Goal: Task Accomplishment & Management: Complete application form

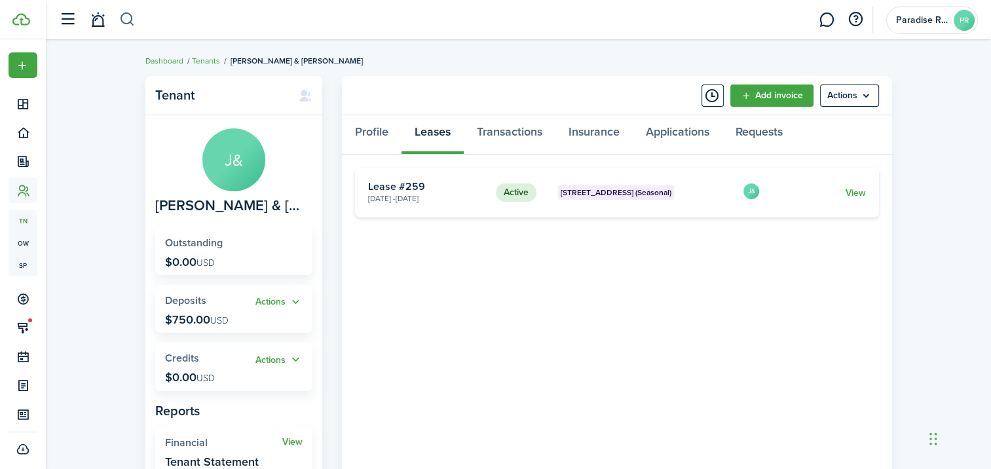
click at [122, 20] on button "button" at bounding box center [127, 20] width 16 height 22
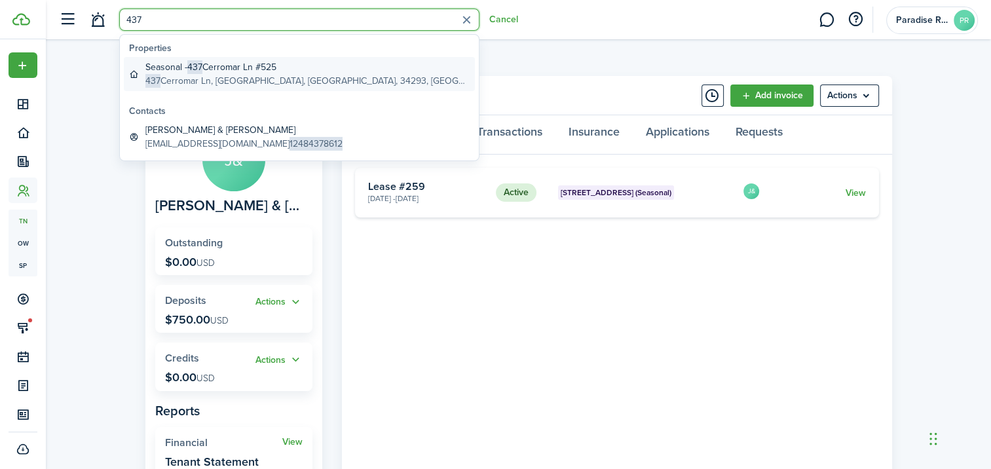
type input "437"
click at [294, 84] on global-search-item-description "[STREET_ADDRESS]" at bounding box center [307, 81] width 324 height 14
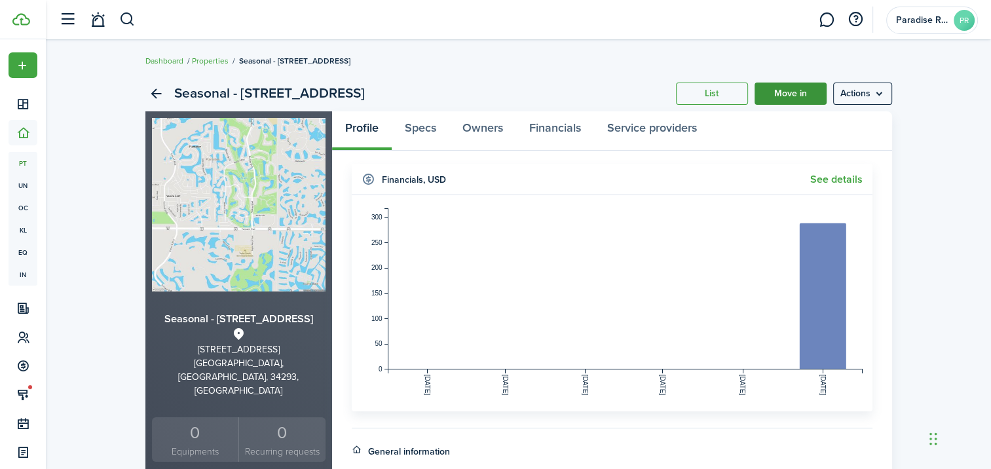
click at [787, 100] on link "Move in" at bounding box center [790, 93] width 72 height 22
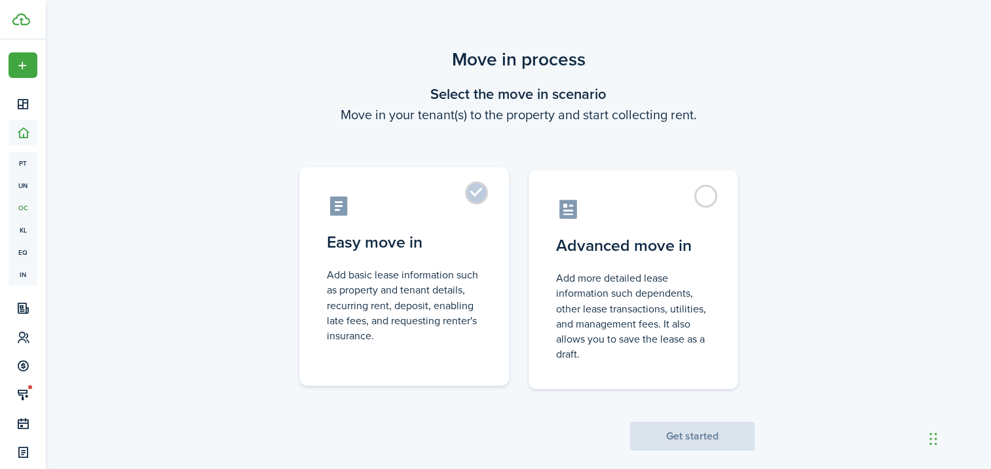
click at [483, 195] on label "Easy move in Add basic lease information such as property and tenant details, r…" at bounding box center [404, 276] width 210 height 219
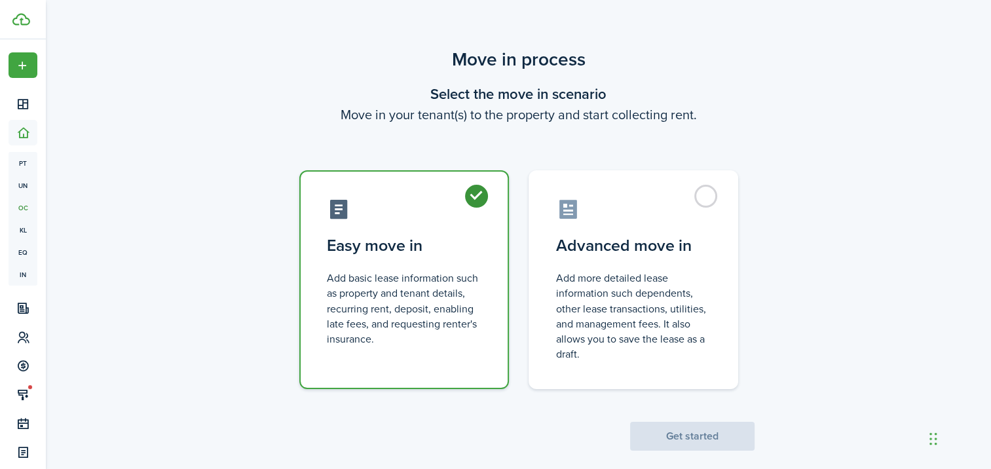
radio input "true"
click at [680, 428] on button "Get started" at bounding box center [692, 436] width 124 height 29
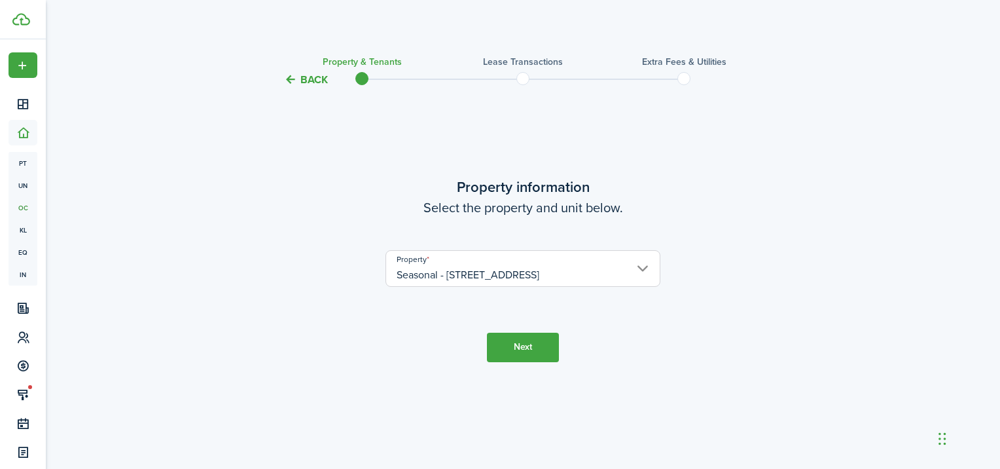
click at [532, 345] on button "Next" at bounding box center [523, 347] width 72 height 29
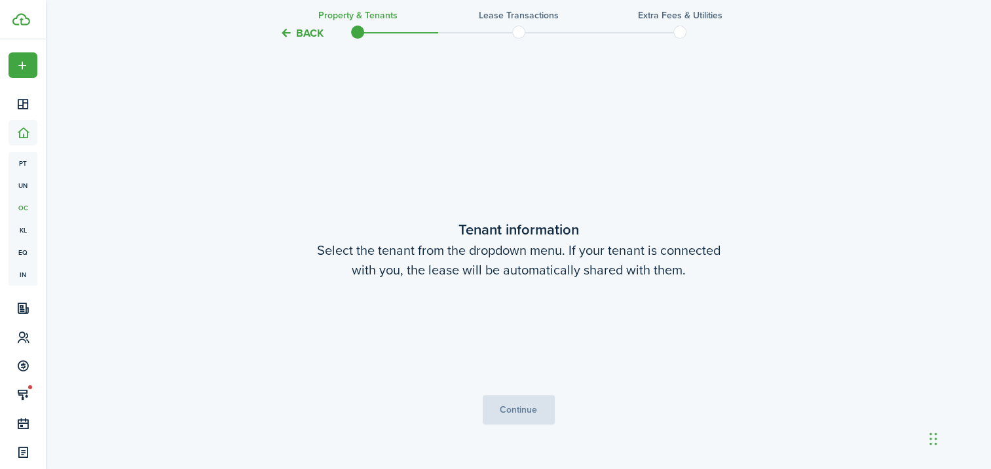
scroll to position [381, 0]
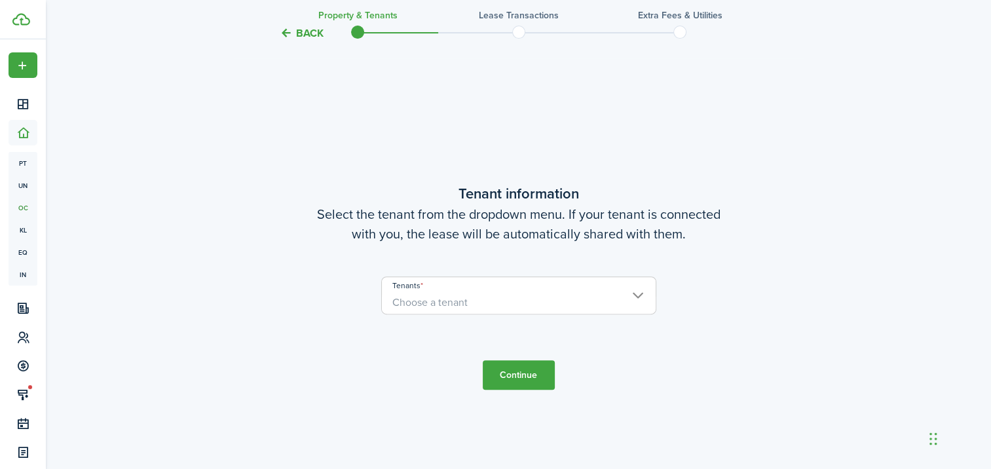
click at [533, 310] on span "Choose a tenant" at bounding box center [519, 302] width 274 height 22
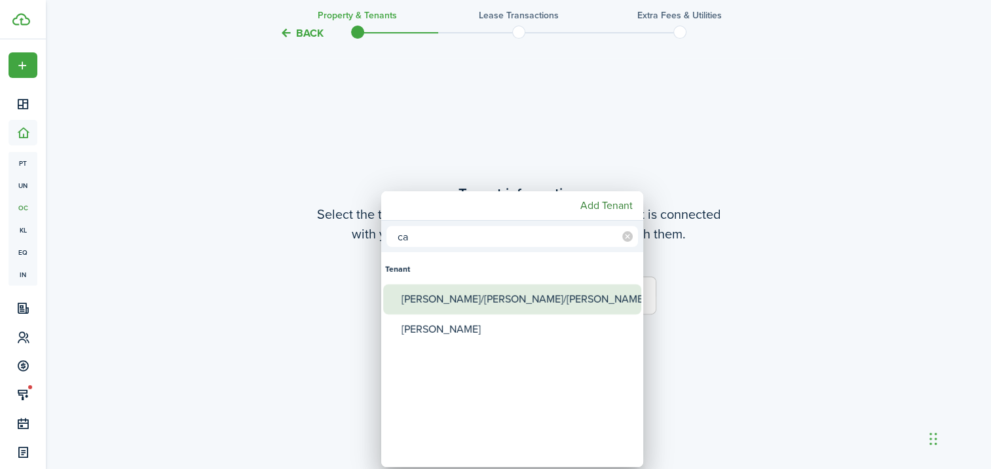
type input "c"
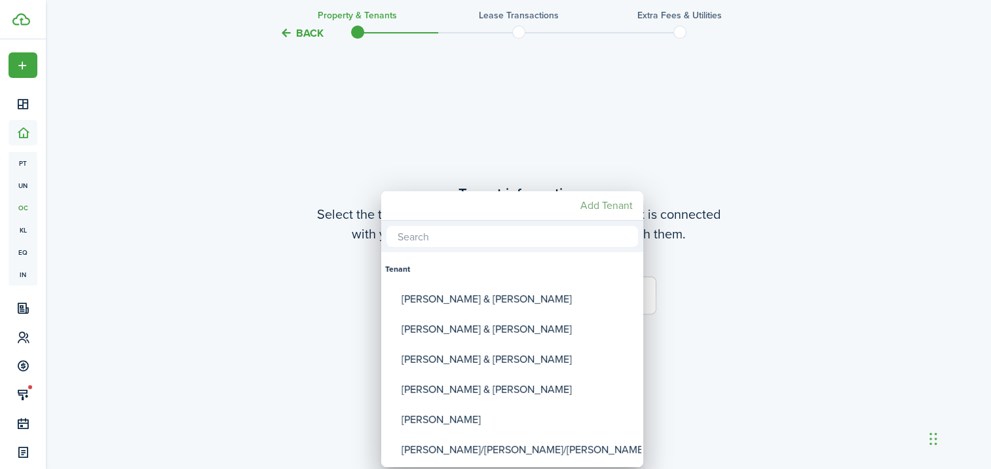
click at [608, 204] on mbsc-button "Add Tenant" at bounding box center [606, 206] width 63 height 24
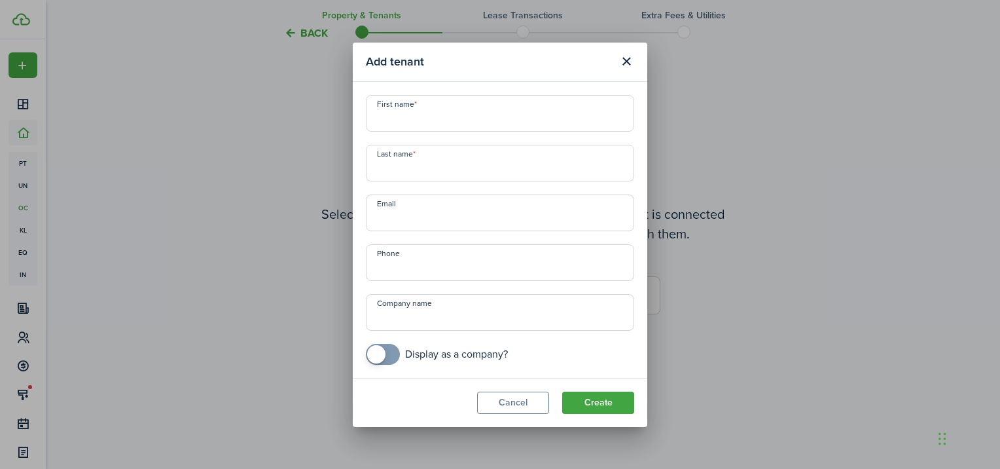
click at [442, 113] on input "First name" at bounding box center [500, 113] width 268 height 37
type input "[PERSON_NAME] & [PERSON_NAME]"
type input "[PERSON_NAME]"
click at [583, 399] on button "Create" at bounding box center [598, 403] width 72 height 22
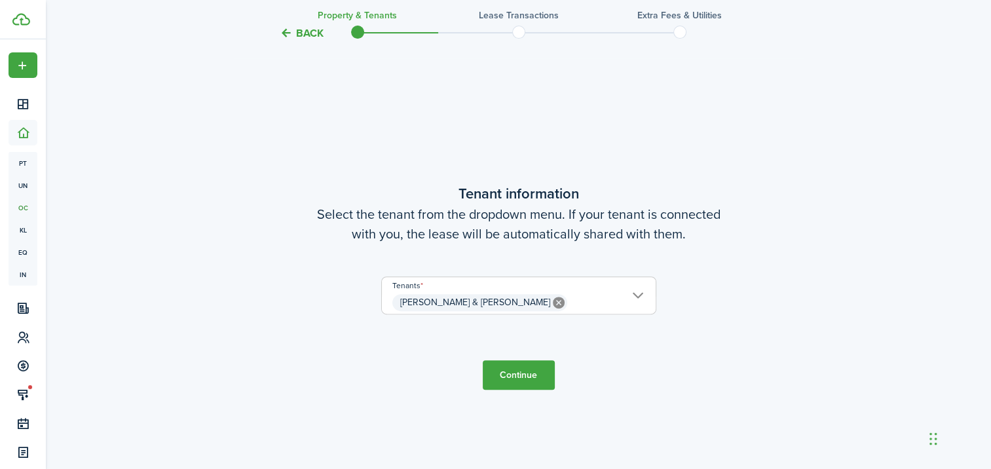
click at [507, 373] on button "Continue" at bounding box center [519, 374] width 72 height 29
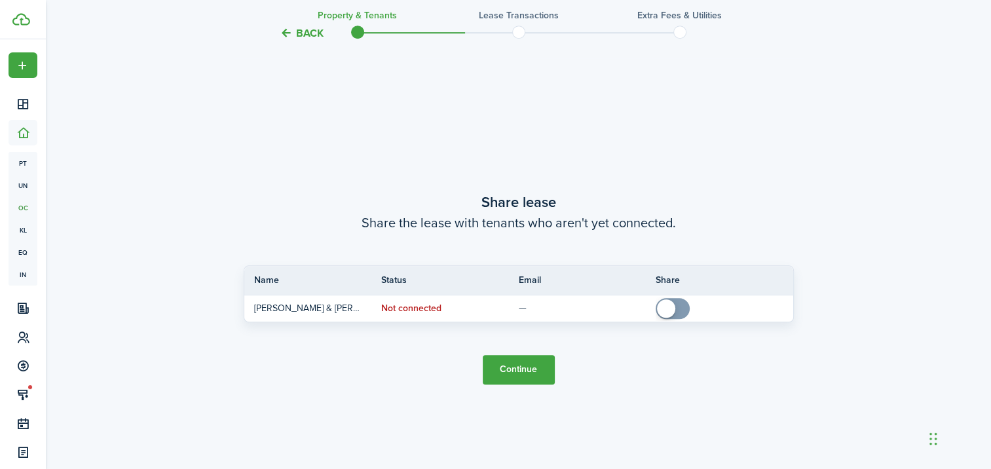
scroll to position [850, 0]
click at [518, 364] on button "Continue" at bounding box center [519, 368] width 72 height 29
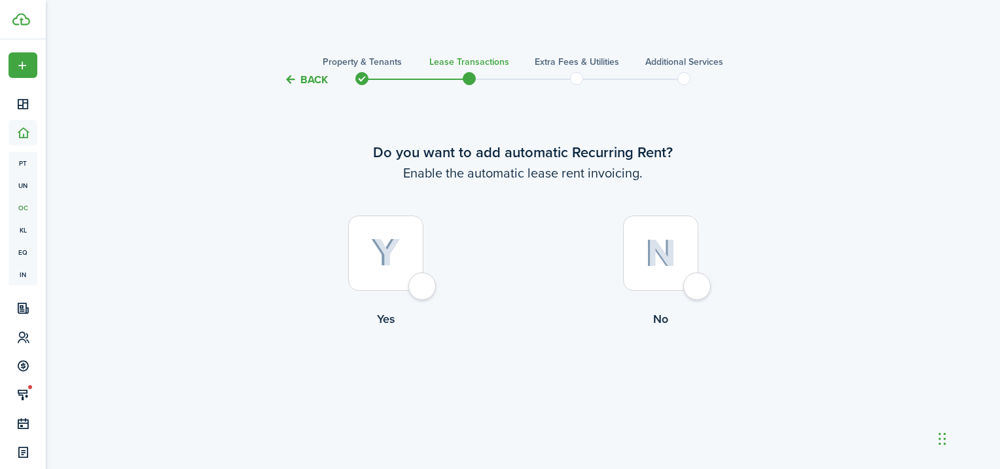
click at [694, 291] on div at bounding box center [660, 252] width 75 height 75
radio input "true"
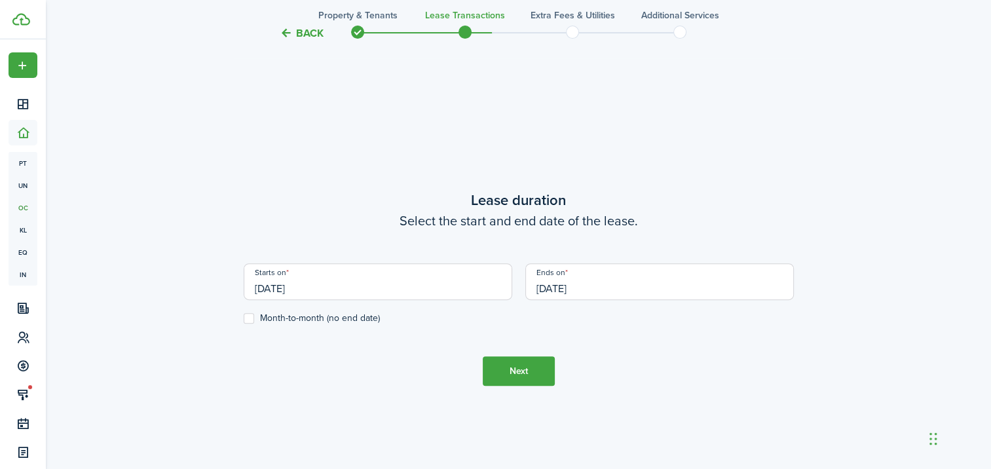
scroll to position [381, 0]
click at [393, 293] on input "[DATE]" at bounding box center [378, 280] width 268 height 37
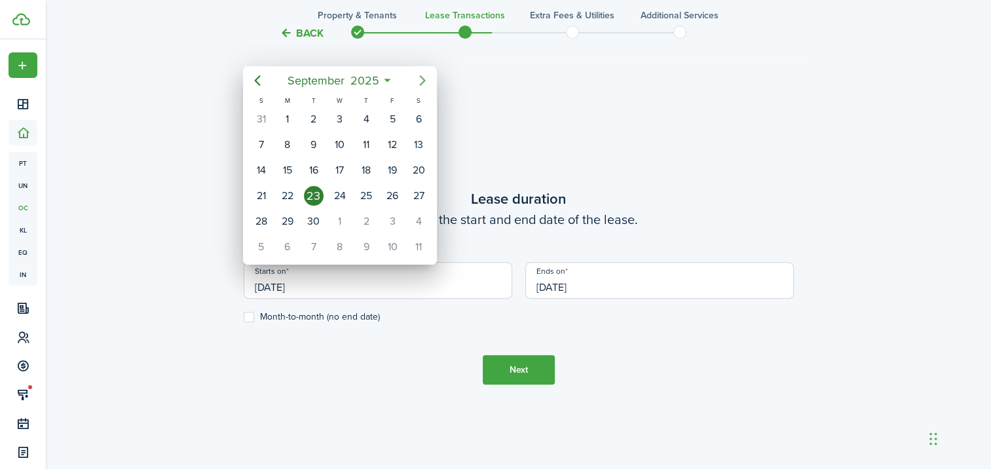
click at [418, 77] on icon "Next page" at bounding box center [422, 81] width 16 height 16
click at [283, 194] on div "20" at bounding box center [288, 196] width 20 height 20
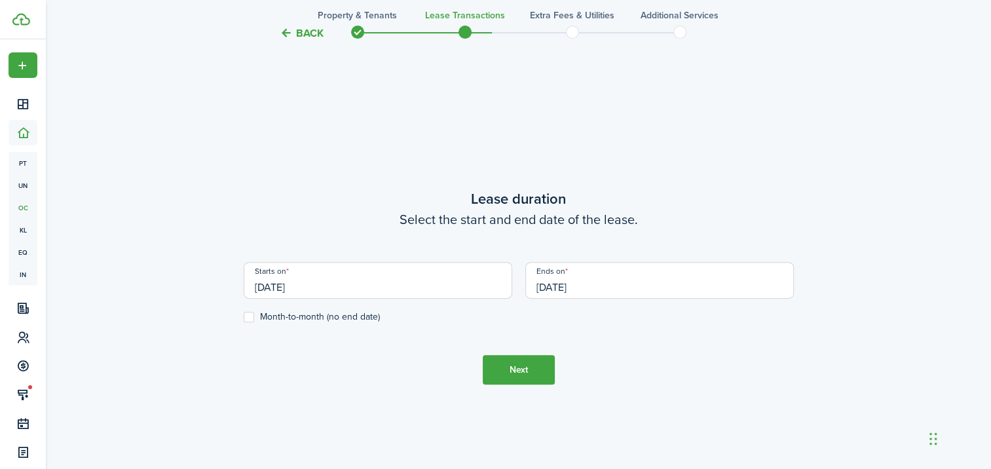
type input "[DATE]"
click at [655, 290] on input "[DATE]" at bounding box center [659, 280] width 268 height 37
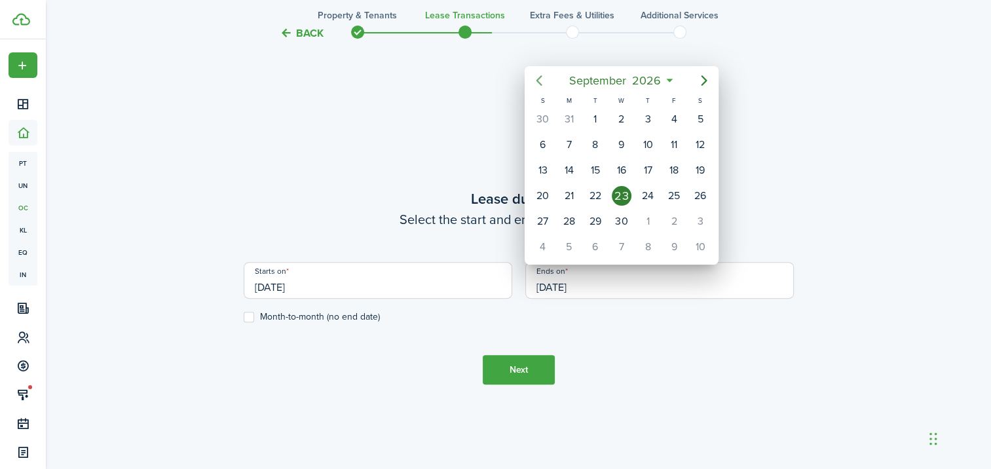
click at [536, 83] on icon "Previous page" at bounding box center [539, 81] width 16 height 16
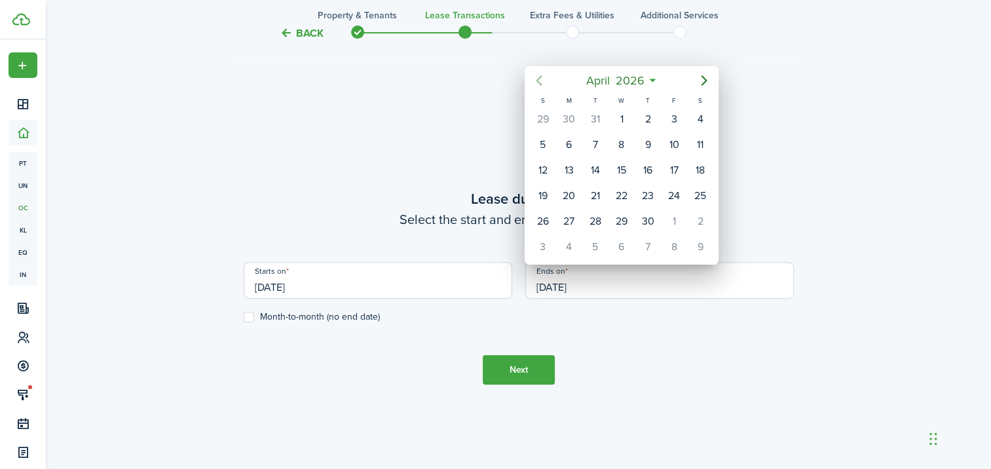
click at [536, 83] on icon "Previous page" at bounding box center [539, 81] width 16 height 16
click at [602, 192] on div "20" at bounding box center [595, 196] width 20 height 20
type input "[DATE]"
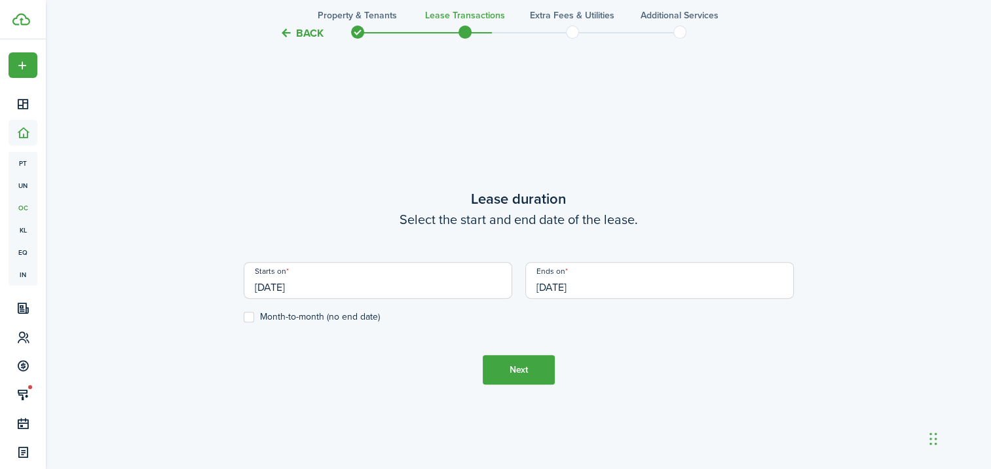
click at [535, 373] on button "Next" at bounding box center [519, 369] width 72 height 29
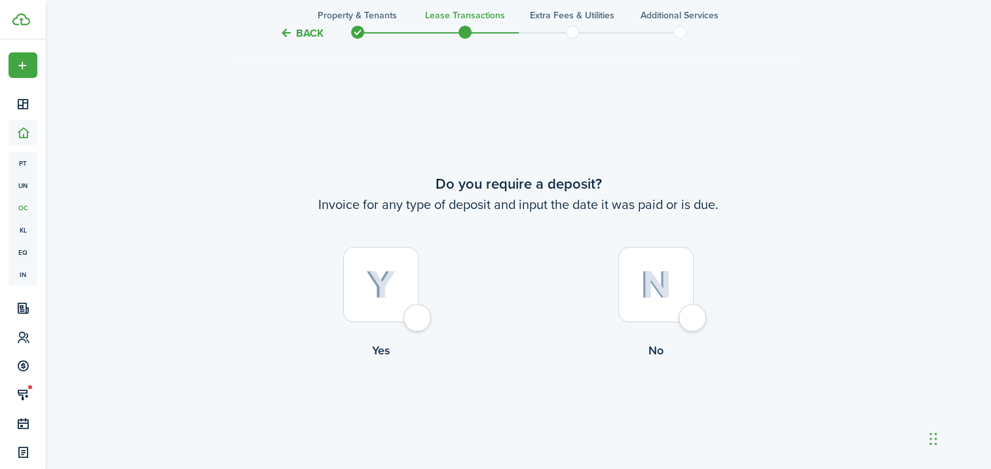
scroll to position [850, 0]
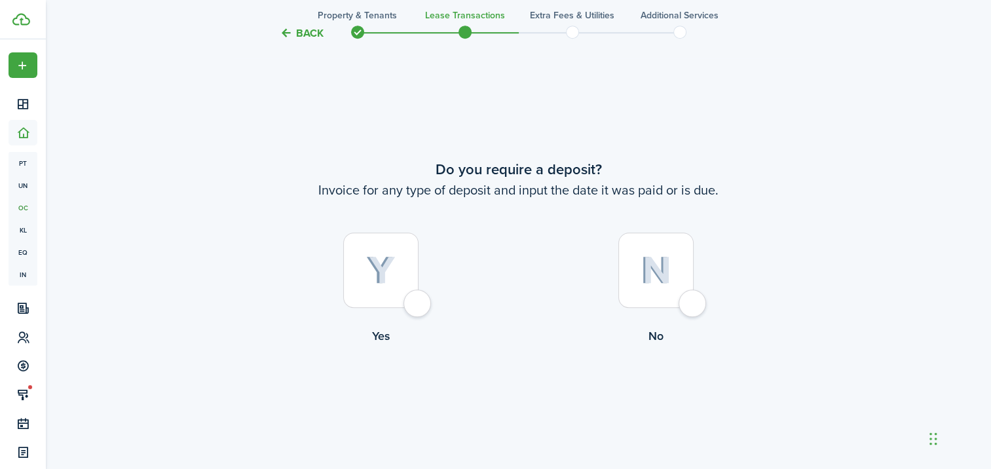
click at [391, 306] on div at bounding box center [380, 269] width 75 height 75
radio input "true"
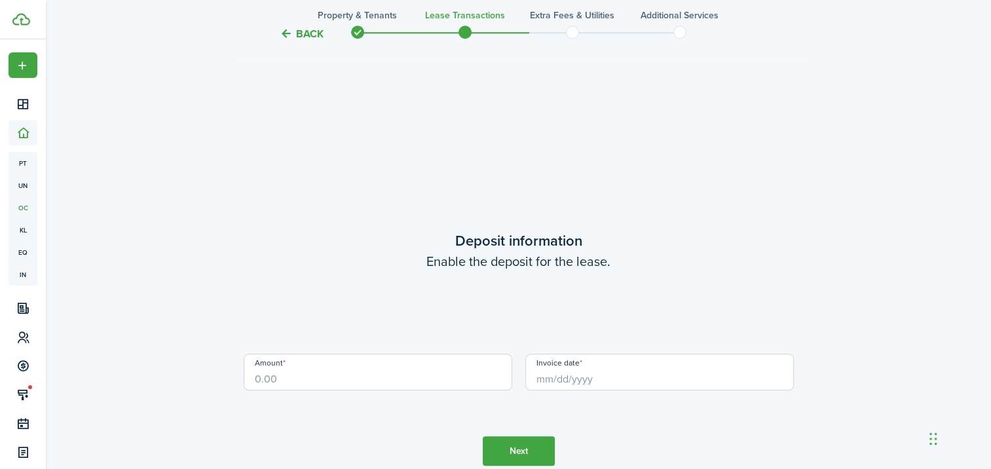
scroll to position [1319, 0]
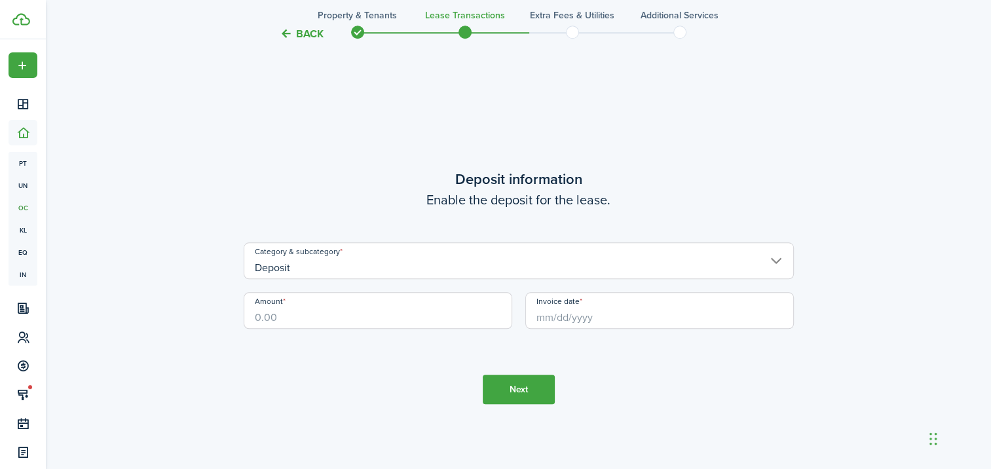
click at [369, 255] on input "Deposit" at bounding box center [519, 260] width 550 height 37
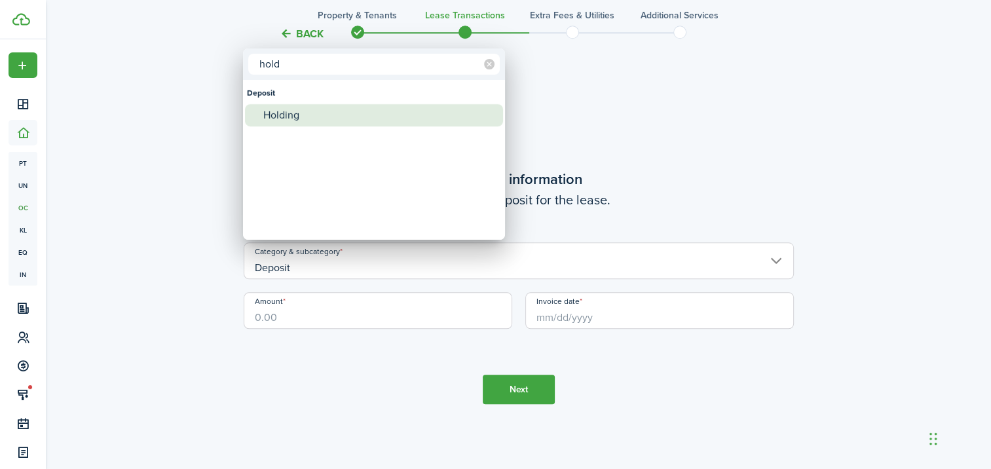
type input "hold"
click at [302, 111] on div "Holding" at bounding box center [379, 115] width 232 height 22
type input "Deposit / Holding"
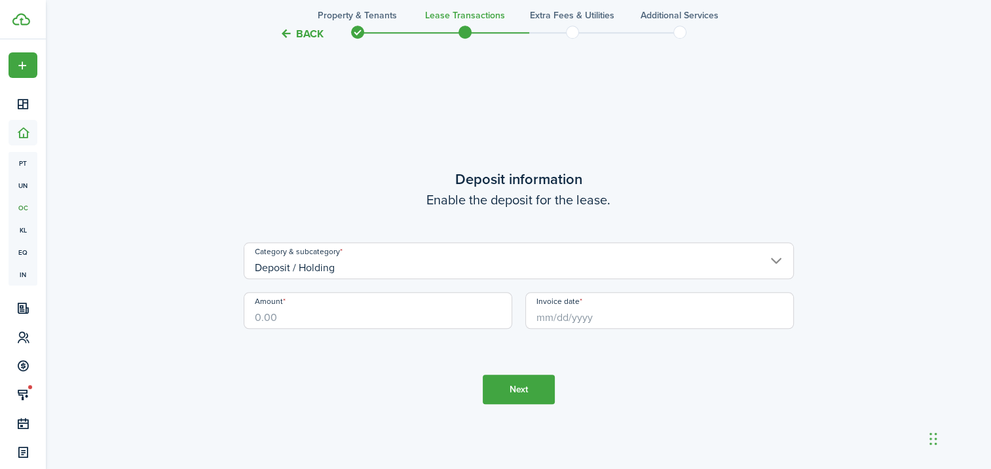
click at [314, 319] on input "Amount" at bounding box center [378, 310] width 268 height 37
type input "$750.00"
drag, startPoint x: 604, startPoint y: 318, endPoint x: 593, endPoint y: 321, distance: 11.4
click at [600, 318] on input "Invoice date" at bounding box center [659, 310] width 268 height 37
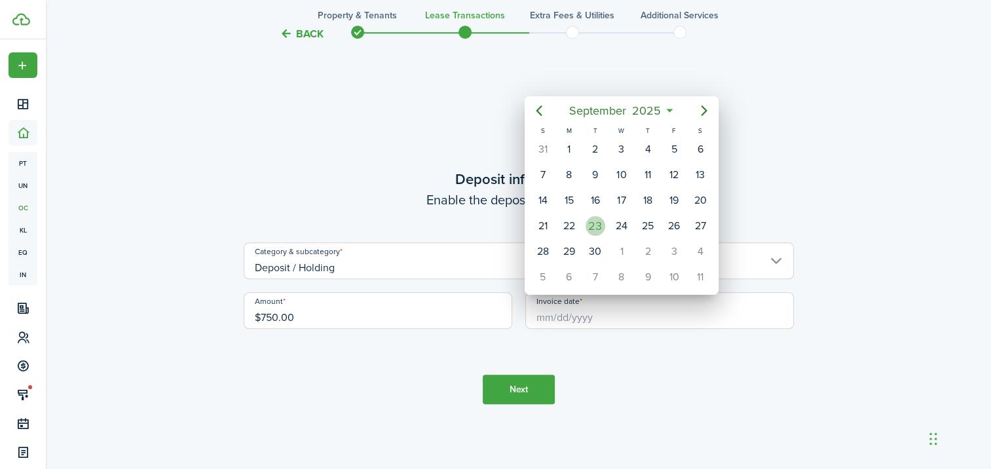
click at [591, 225] on div "23" at bounding box center [595, 226] width 20 height 20
type input "[DATE]"
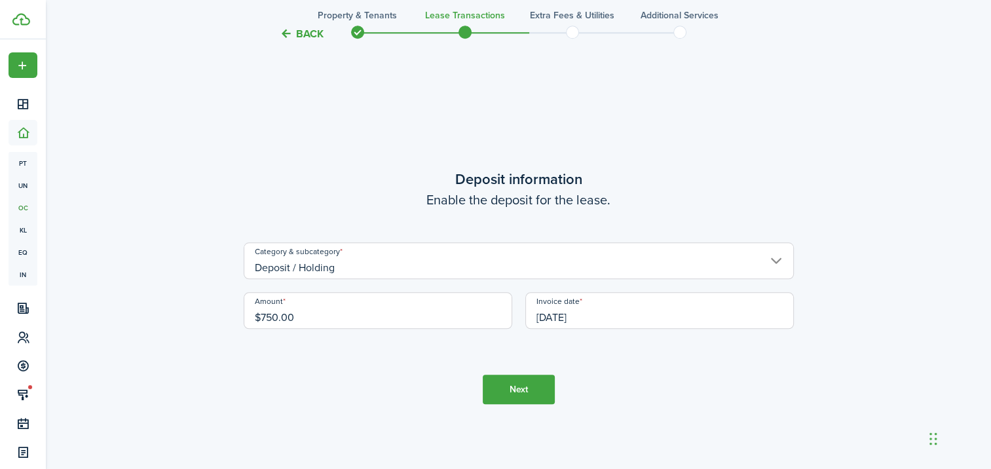
click at [522, 390] on button "Next" at bounding box center [519, 388] width 72 height 29
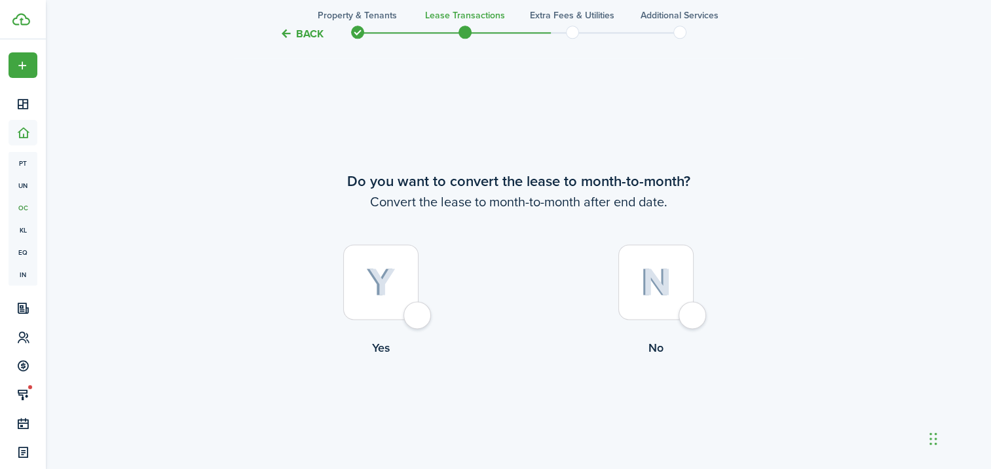
scroll to position [1787, 0]
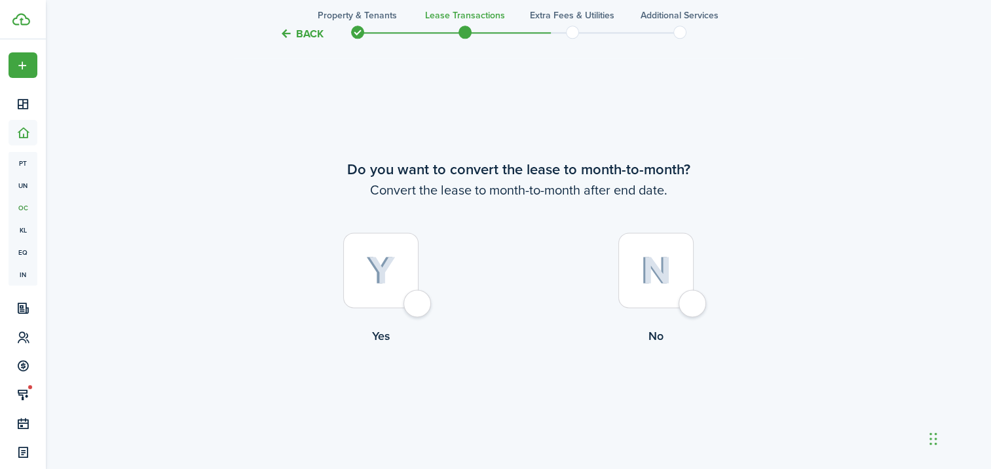
click at [678, 295] on div at bounding box center [655, 269] width 75 height 75
radio input "true"
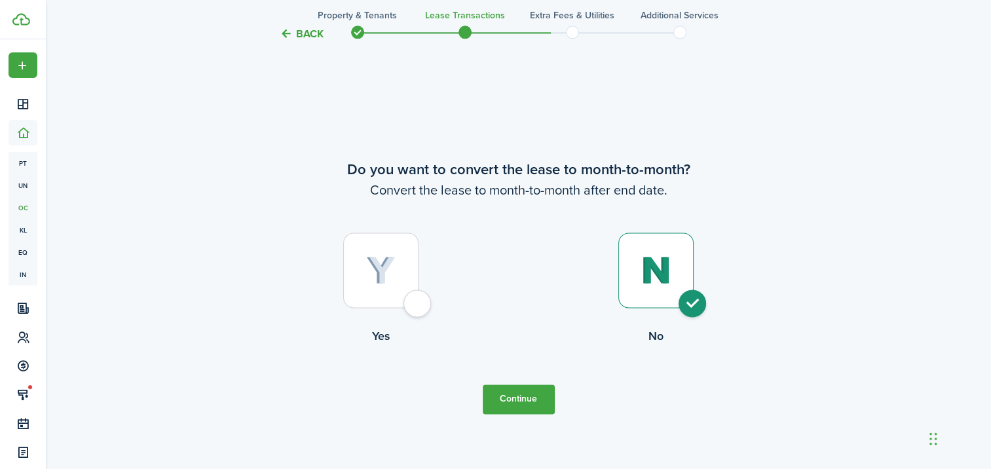
click at [516, 407] on button "Continue" at bounding box center [519, 398] width 72 height 29
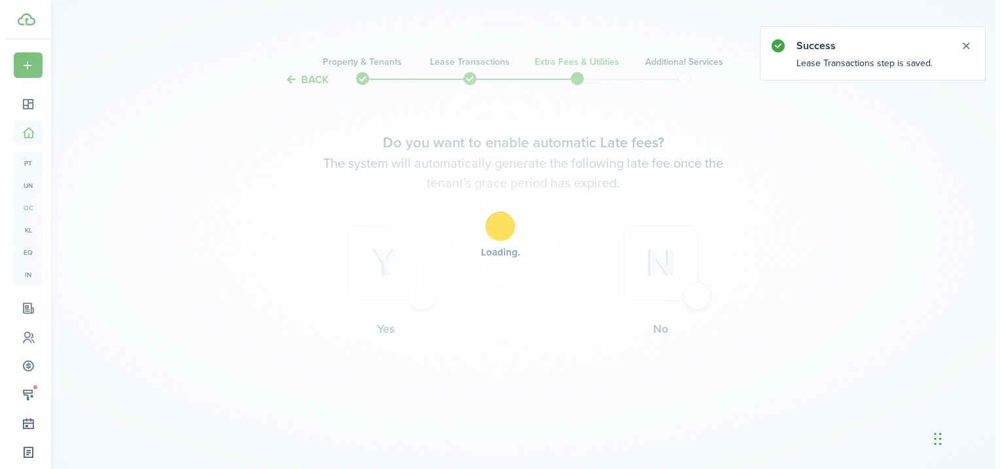
scroll to position [0, 0]
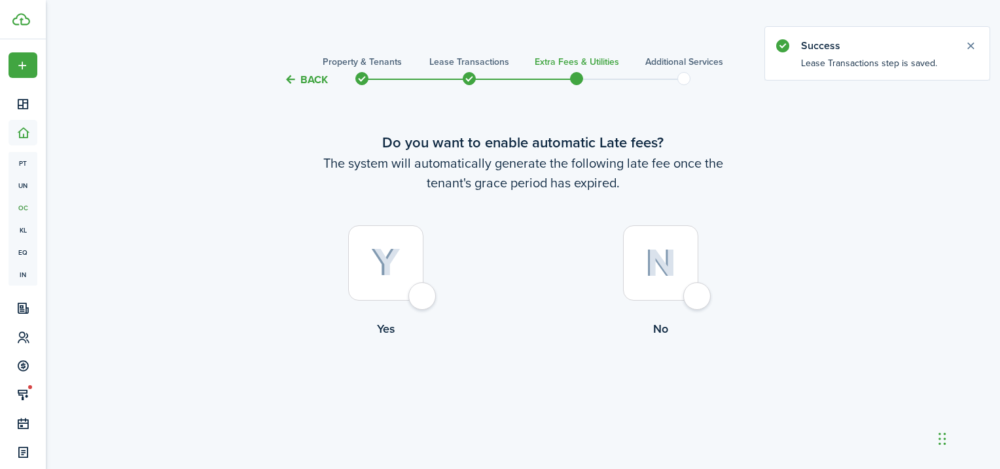
click at [678, 298] on div at bounding box center [660, 262] width 75 height 75
radio input "true"
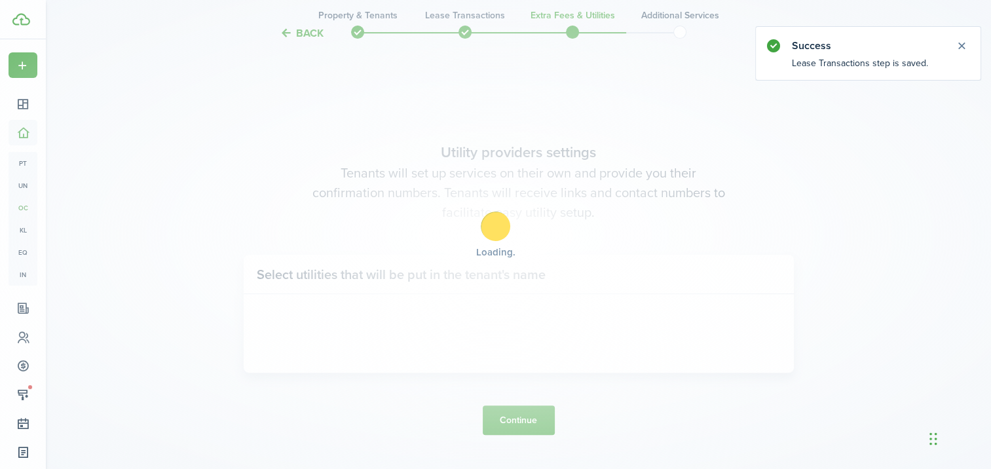
scroll to position [381, 0]
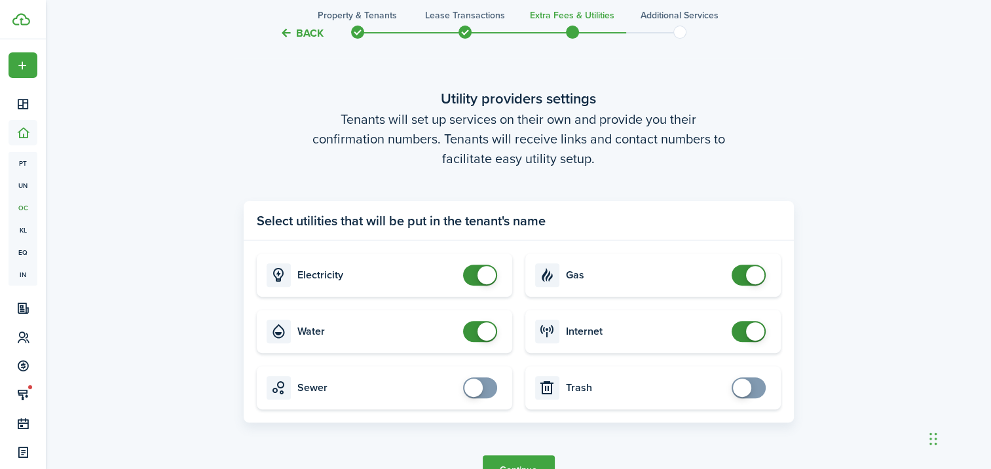
checkbox input "false"
click at [487, 276] on span at bounding box center [486, 275] width 18 height 18
checkbox input "false"
click at [483, 333] on span at bounding box center [486, 331] width 18 height 18
checkbox input "false"
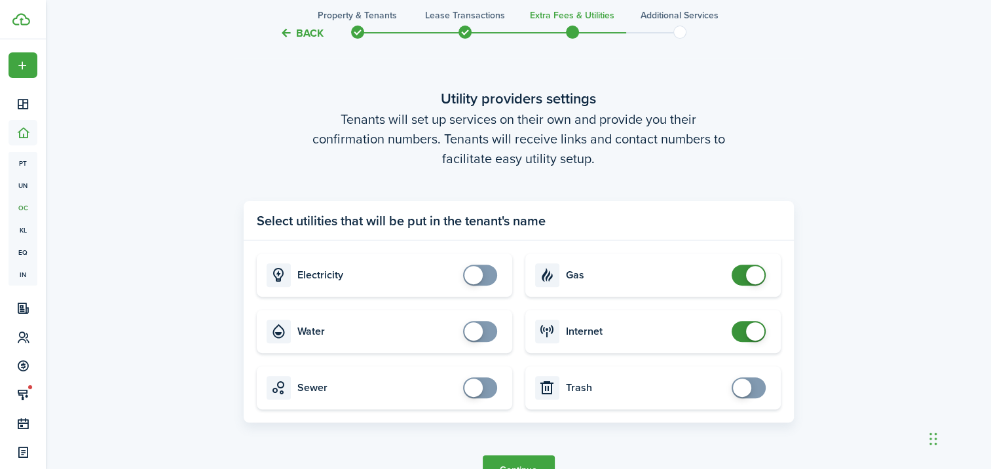
click at [754, 274] on span at bounding box center [755, 275] width 18 height 18
checkbox input "false"
click at [752, 333] on span at bounding box center [755, 331] width 18 height 18
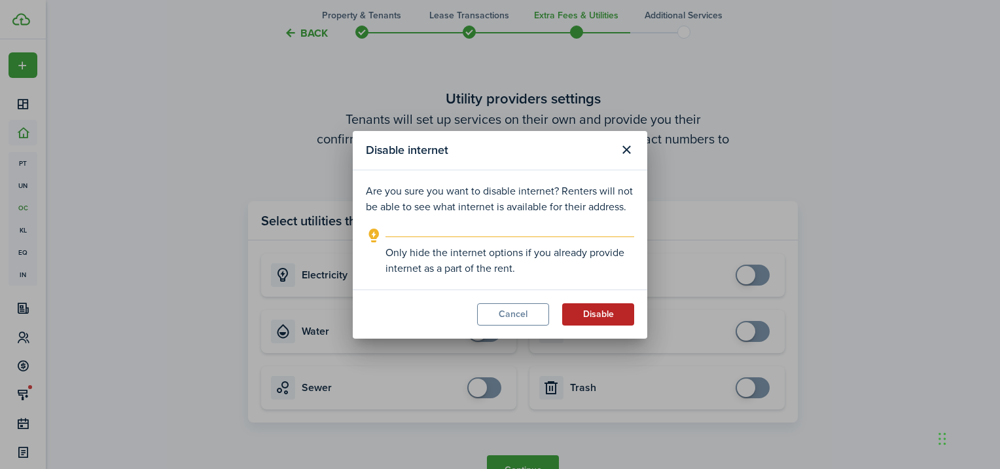
click at [605, 308] on button "Disable" at bounding box center [598, 314] width 72 height 22
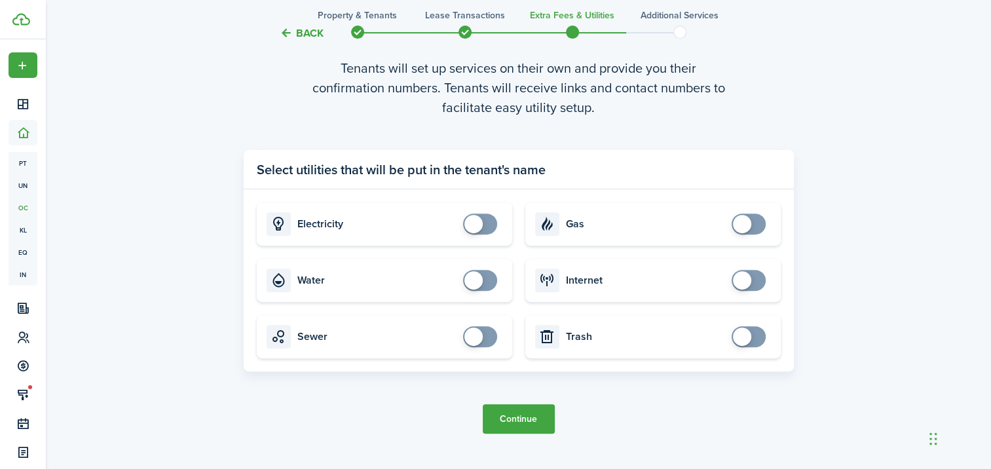
scroll to position [469, 0]
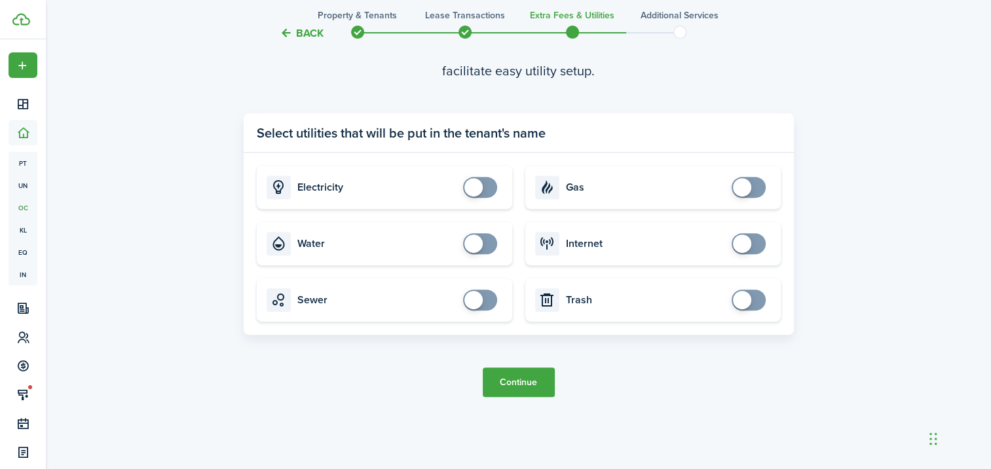
click at [536, 384] on button "Continue" at bounding box center [519, 381] width 72 height 29
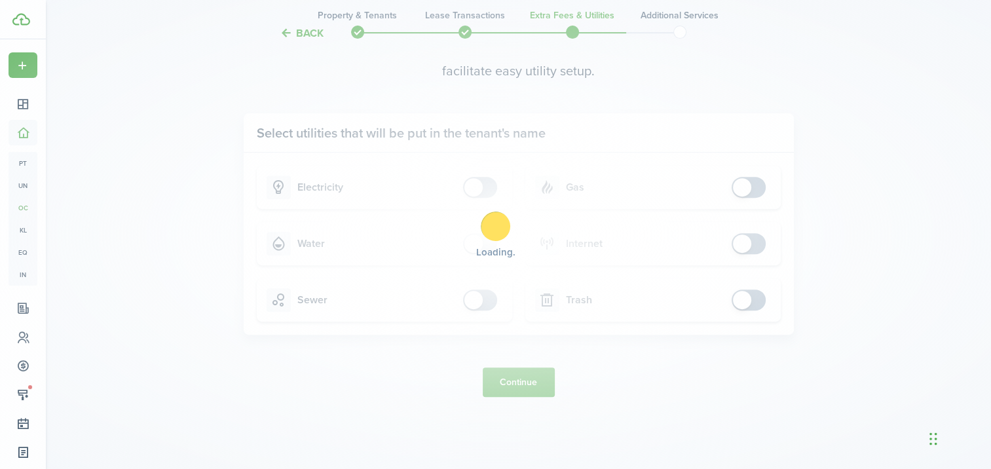
scroll to position [0, 0]
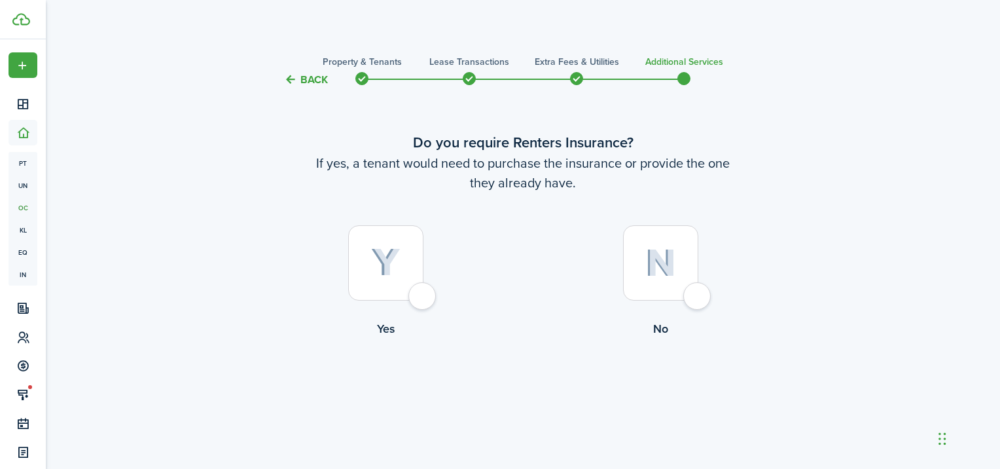
click at [668, 282] on div at bounding box center [660, 262] width 75 height 75
radio input "true"
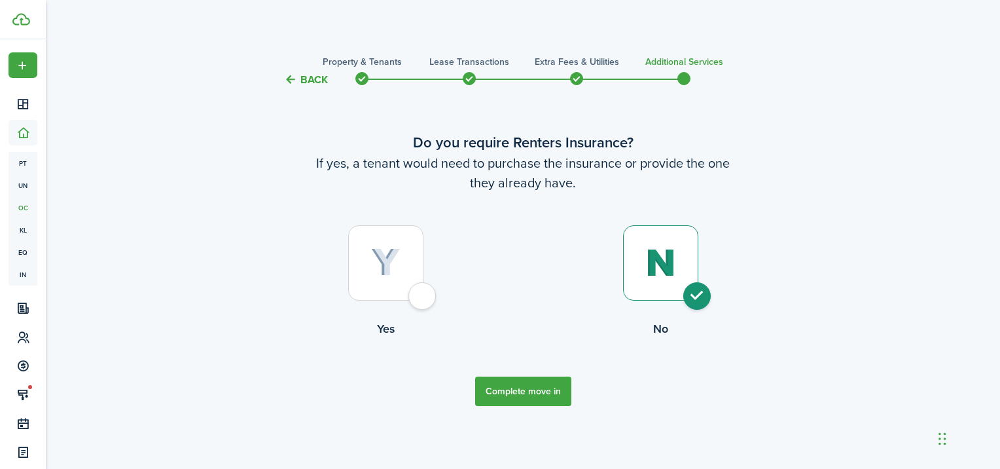
click at [492, 388] on button "Complete move in" at bounding box center [523, 390] width 96 height 29
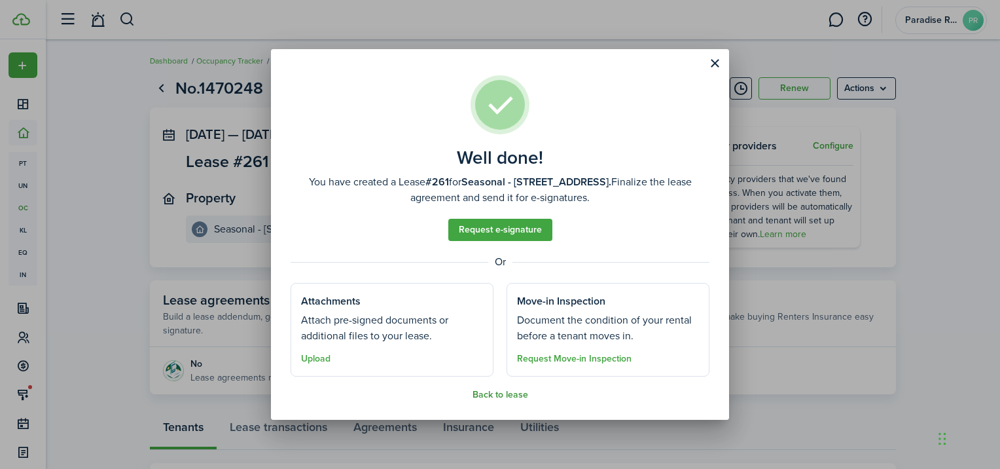
click at [506, 395] on button "Back to lease" at bounding box center [501, 395] width 56 height 10
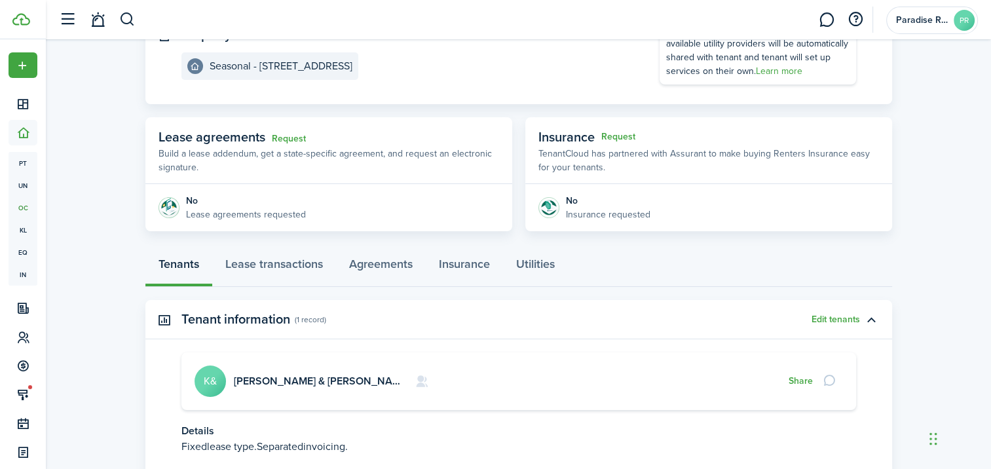
scroll to position [196, 0]
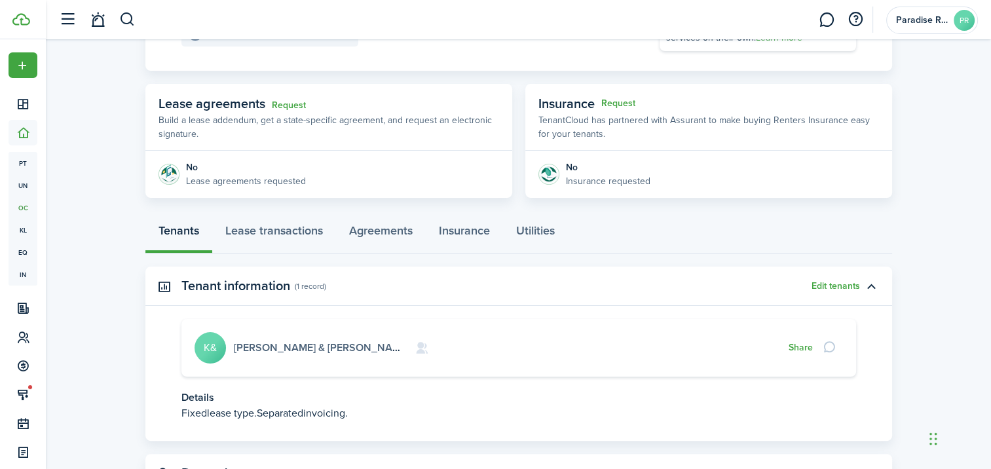
click at [309, 348] on link "[PERSON_NAME] & [PERSON_NAME]" at bounding box center [321, 347] width 175 height 15
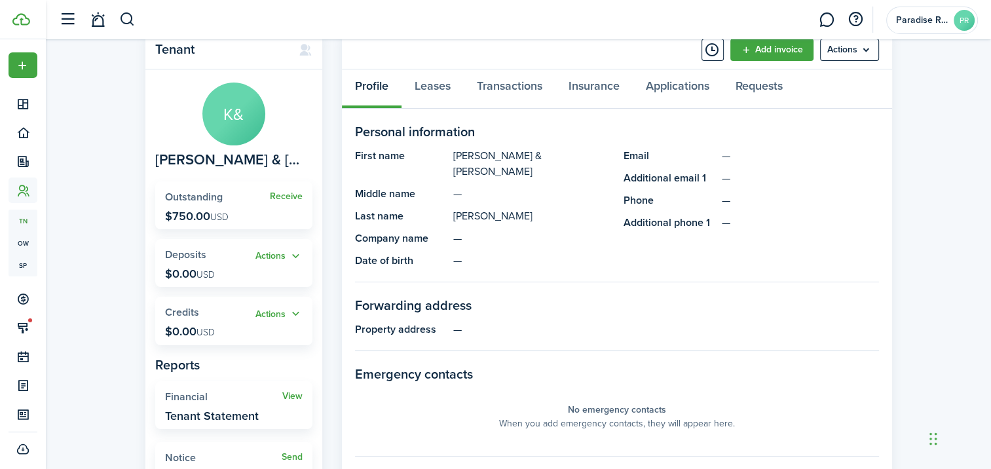
scroll to position [65, 0]
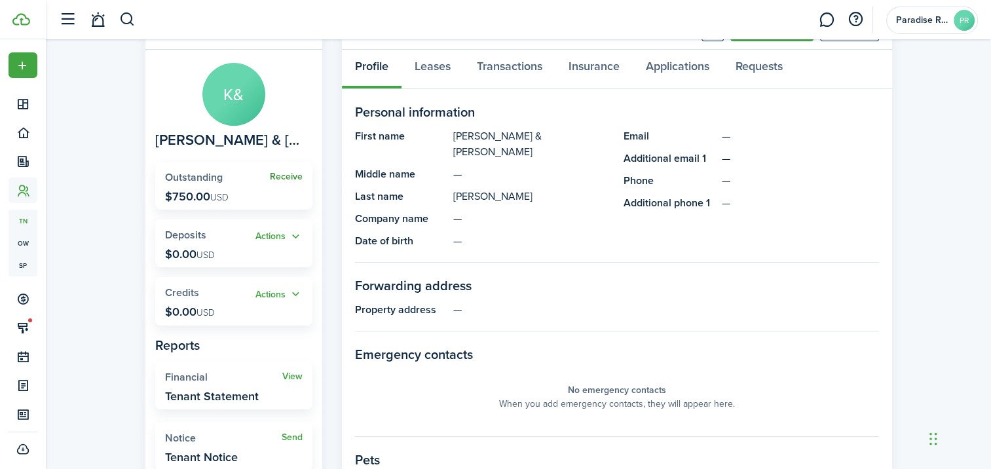
click at [295, 175] on link "Receive" at bounding box center [286, 177] width 33 height 10
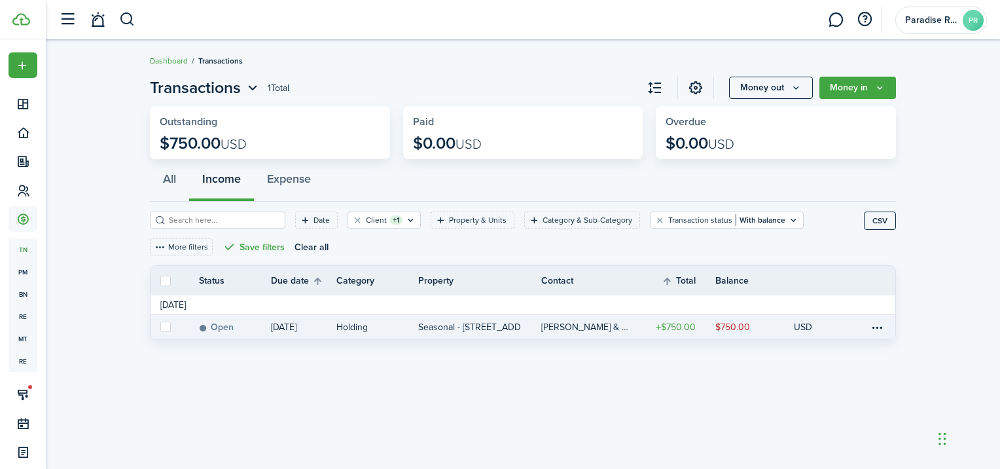
click at [166, 326] on label at bounding box center [165, 326] width 10 height 10
click at [160, 327] on input "checkbox" at bounding box center [160, 327] width 1 height 1
checkbox input "true"
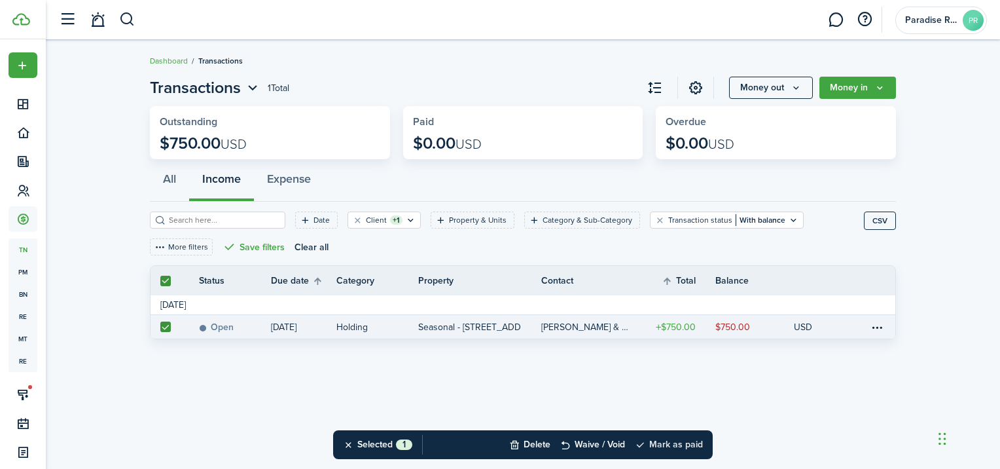
click at [692, 451] on button "Mark as paid" at bounding box center [669, 444] width 68 height 29
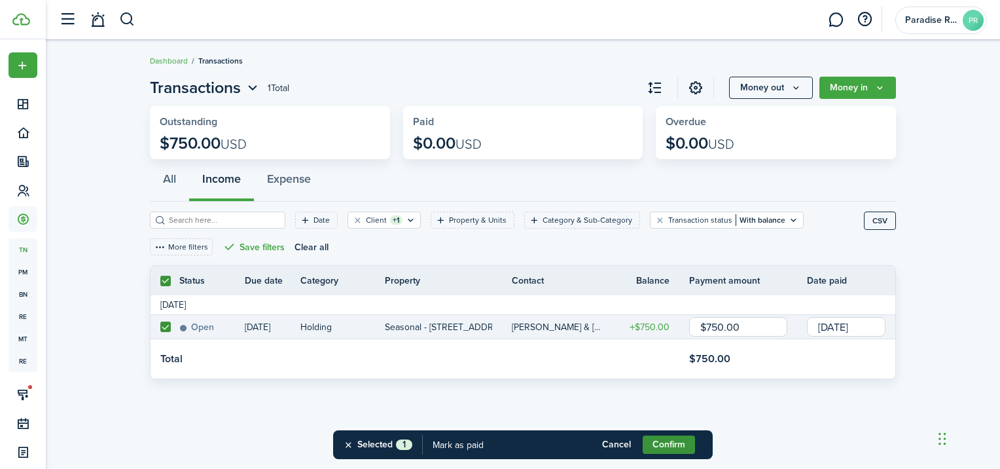
click at [676, 443] on button "Confirm" at bounding box center [669, 444] width 52 height 18
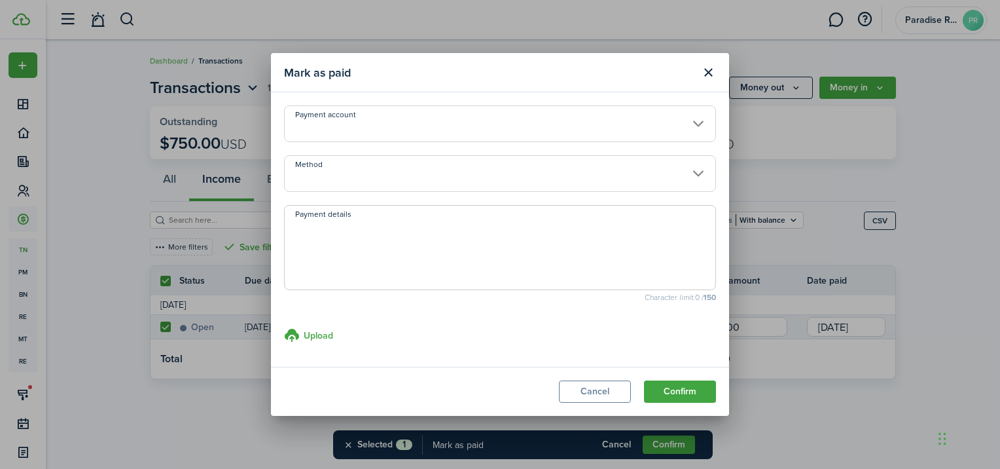
click at [693, 173] on input "Method" at bounding box center [500, 173] width 432 height 37
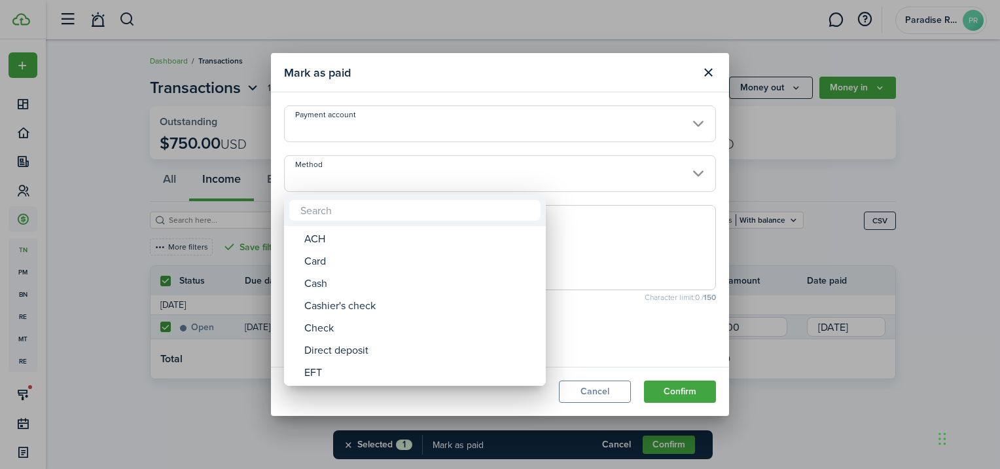
click at [693, 173] on div at bounding box center [500, 234] width 1210 height 678
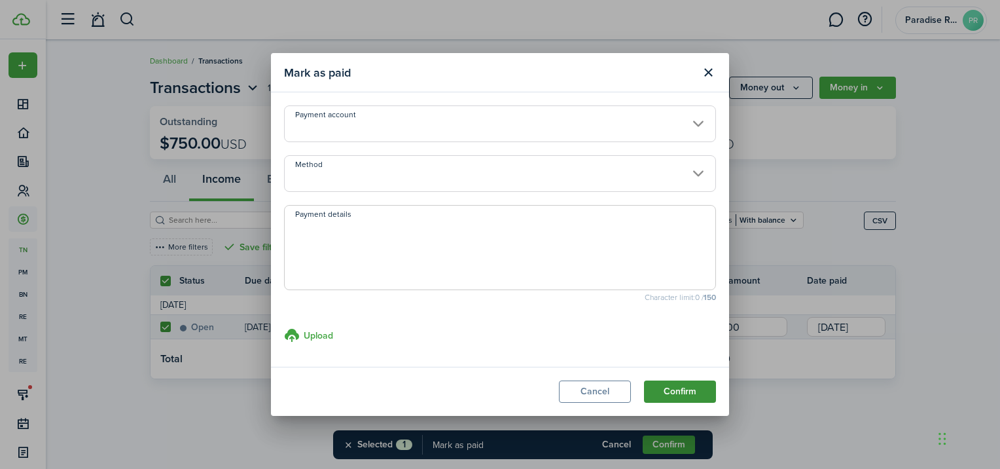
click at [675, 388] on button "Confirm" at bounding box center [680, 391] width 72 height 22
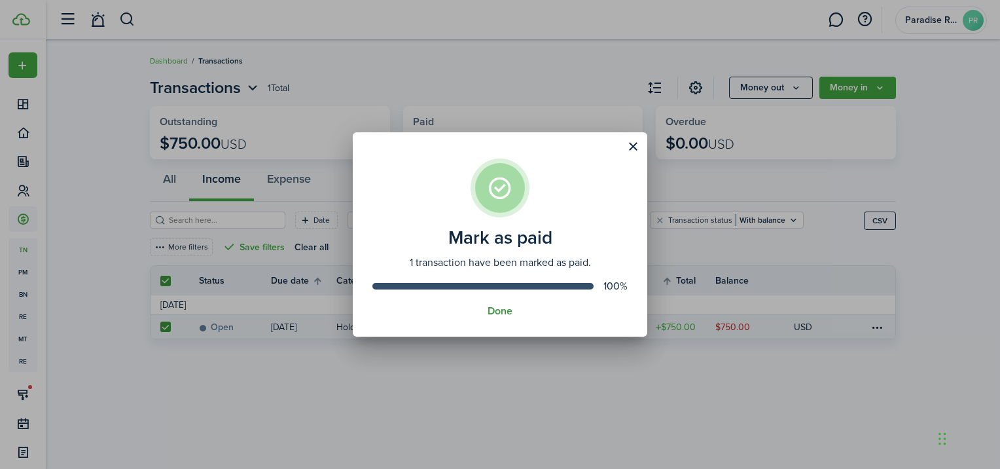
click at [497, 311] on button "Done" at bounding box center [500, 311] width 25 height 12
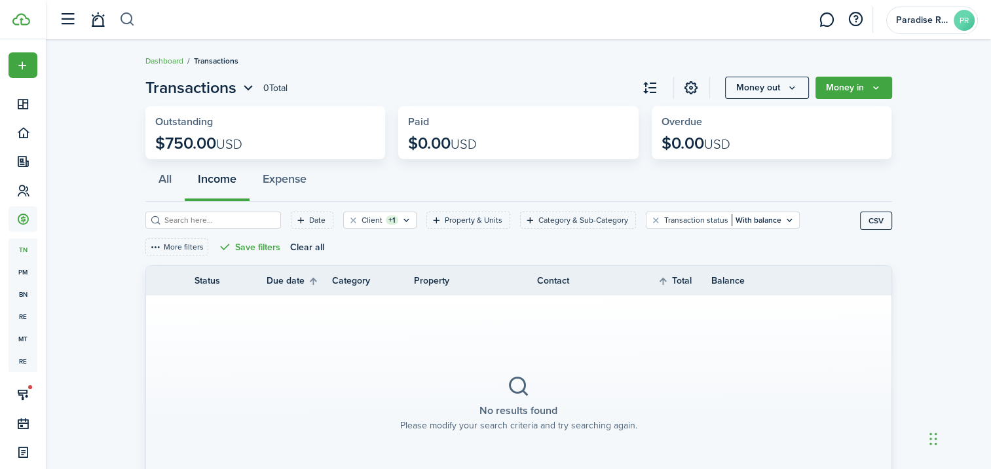
click at [123, 14] on button "button" at bounding box center [127, 20] width 16 height 22
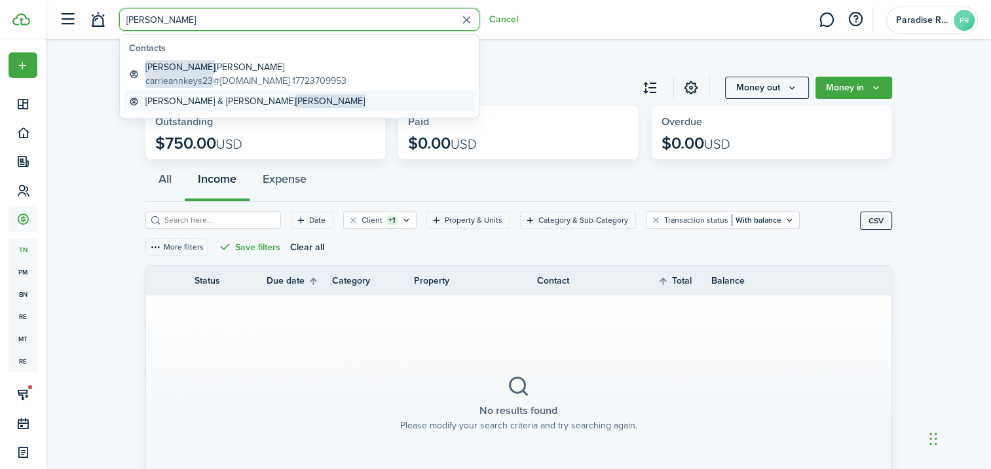
type input "[PERSON_NAME]"
click at [295, 105] on span "[PERSON_NAME]" at bounding box center [329, 101] width 69 height 14
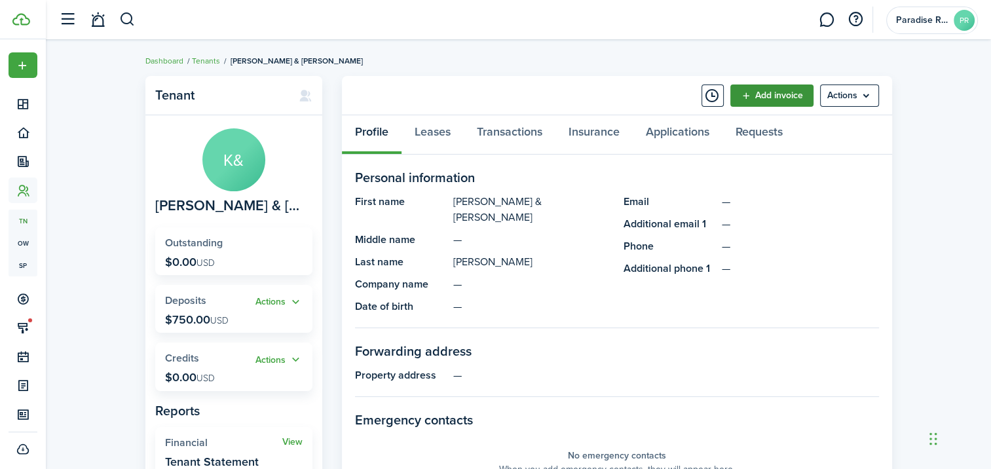
click at [763, 100] on link "Add invoice" at bounding box center [771, 95] width 83 height 22
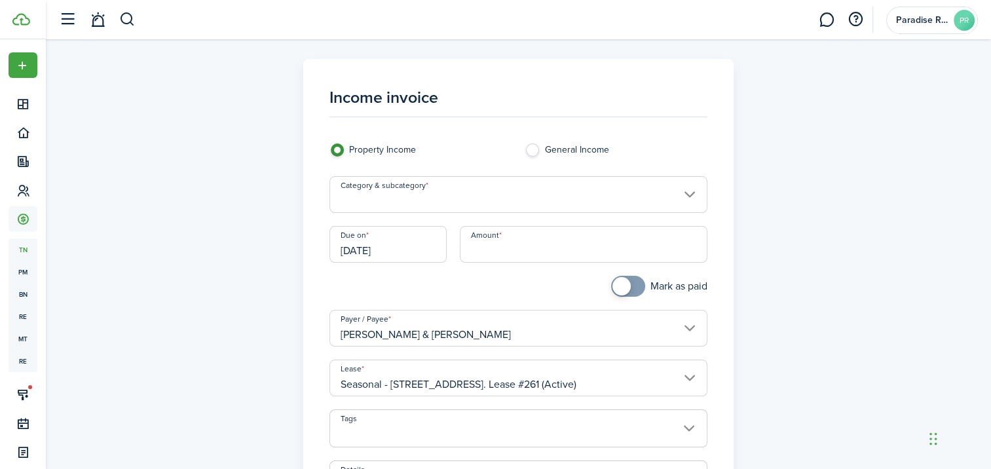
click at [440, 200] on input "Category & subcategory" at bounding box center [518, 194] width 378 height 37
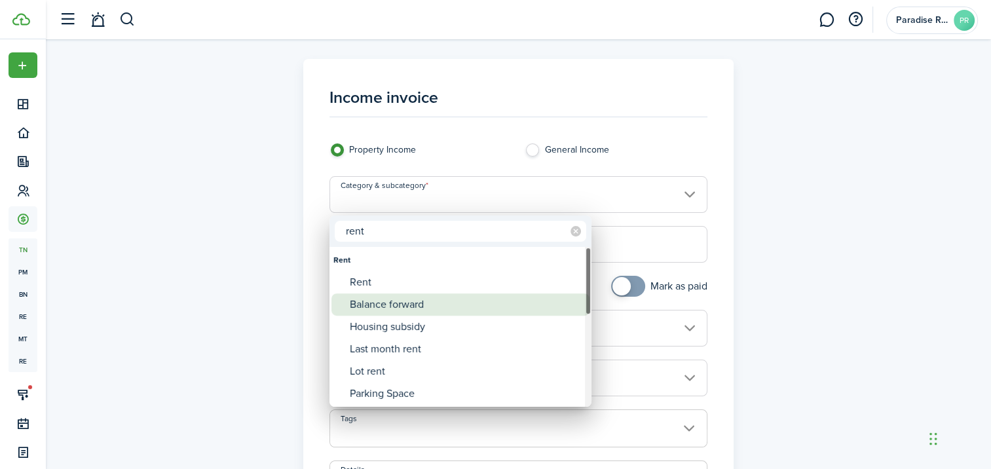
type input "rent"
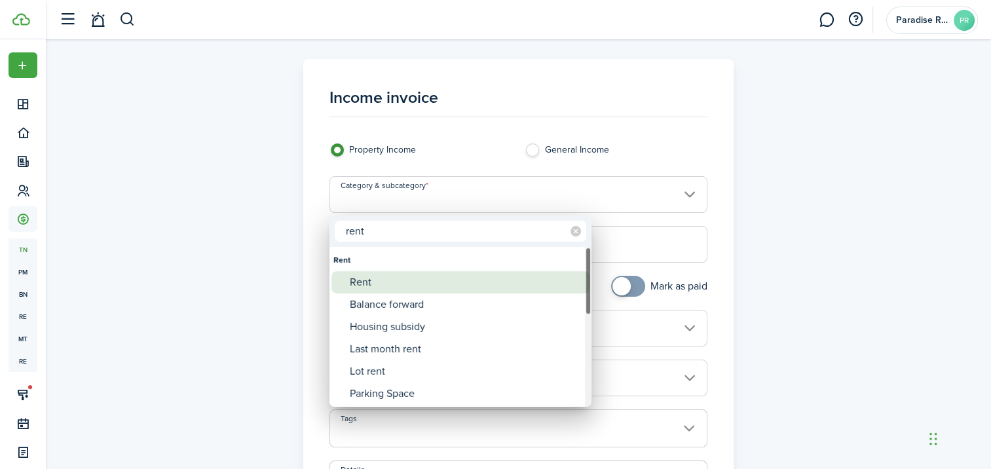
click at [373, 275] on div "Rent" at bounding box center [466, 282] width 232 height 22
type input "Rent"
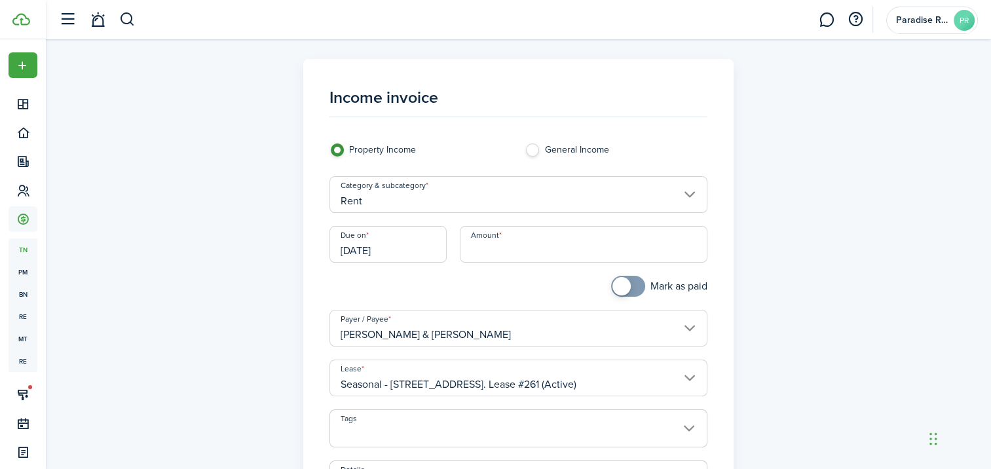
click at [405, 247] on input "[DATE]" at bounding box center [387, 244] width 117 height 37
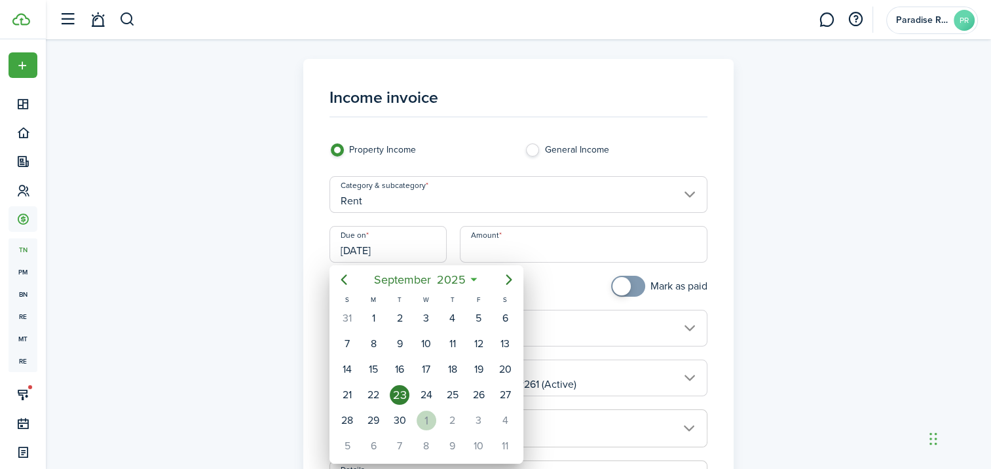
click at [423, 416] on div "1" at bounding box center [426, 420] width 20 height 20
type input "[DATE]"
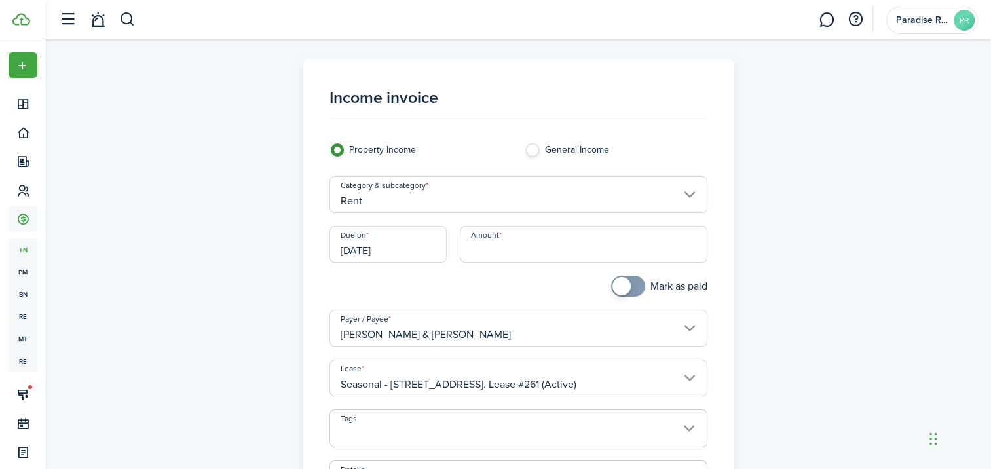
click at [520, 247] on input "Amount" at bounding box center [583, 244] width 247 height 37
type input "$7,500.00"
click at [498, 293] on div at bounding box center [420, 293] width 195 height 34
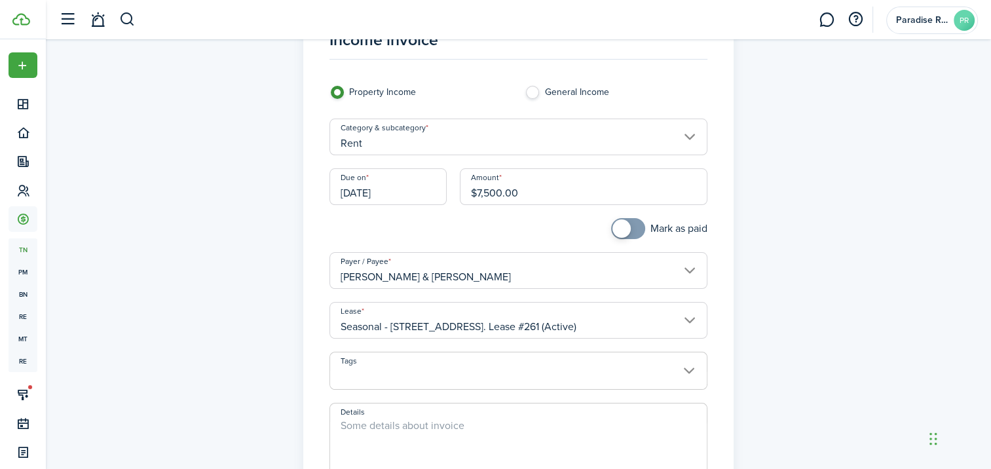
scroll to position [131, 0]
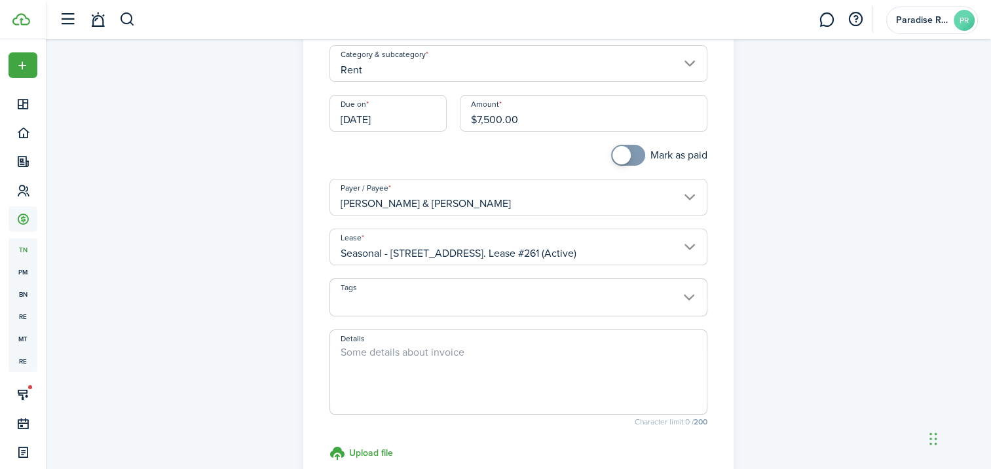
click at [451, 357] on textarea "Details" at bounding box center [518, 375] width 376 height 63
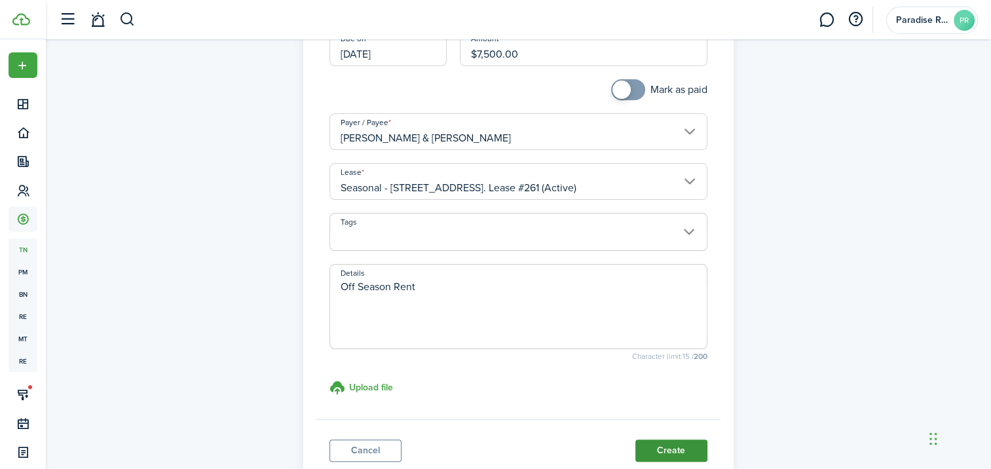
type textarea "Off Season Rent"
click at [678, 449] on button "Create" at bounding box center [671, 450] width 72 height 22
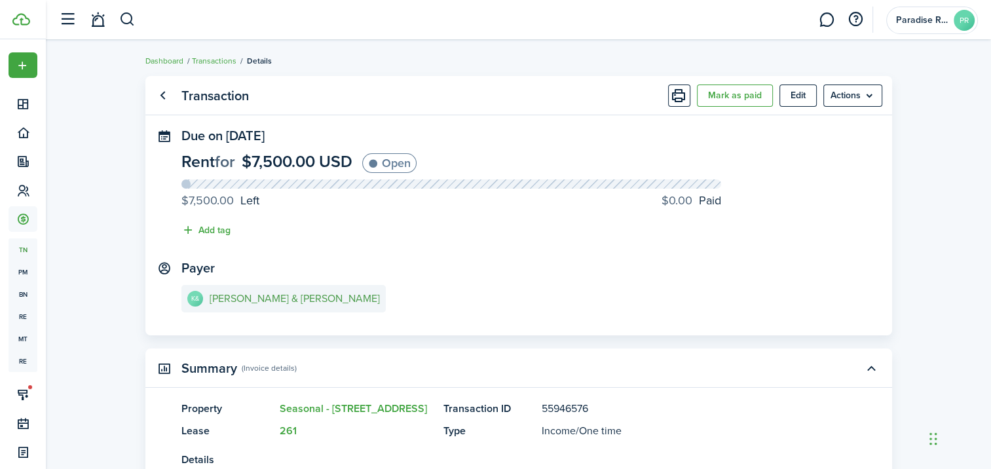
click at [294, 297] on e-details-info-title "[PERSON_NAME] & [PERSON_NAME]" at bounding box center [295, 299] width 170 height 12
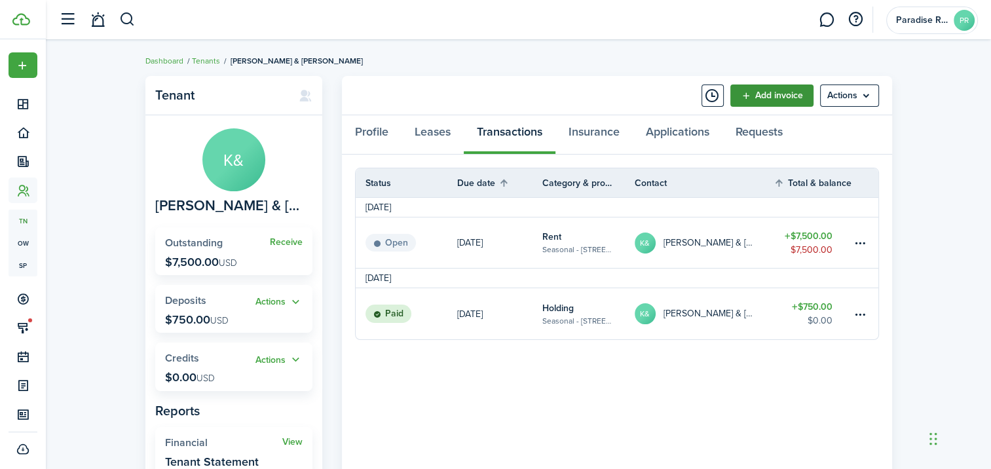
click at [775, 103] on link "Add invoice" at bounding box center [771, 95] width 83 height 22
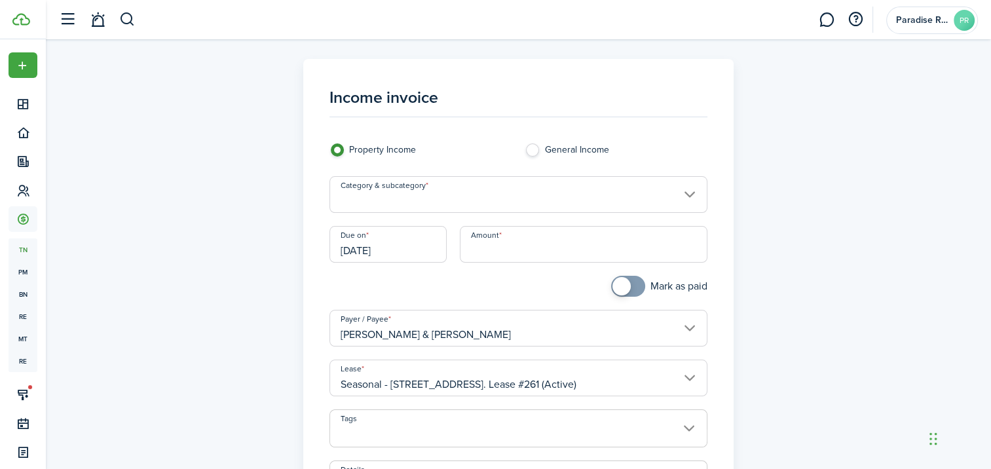
click at [471, 198] on input "Category & subcategory" at bounding box center [518, 194] width 378 height 37
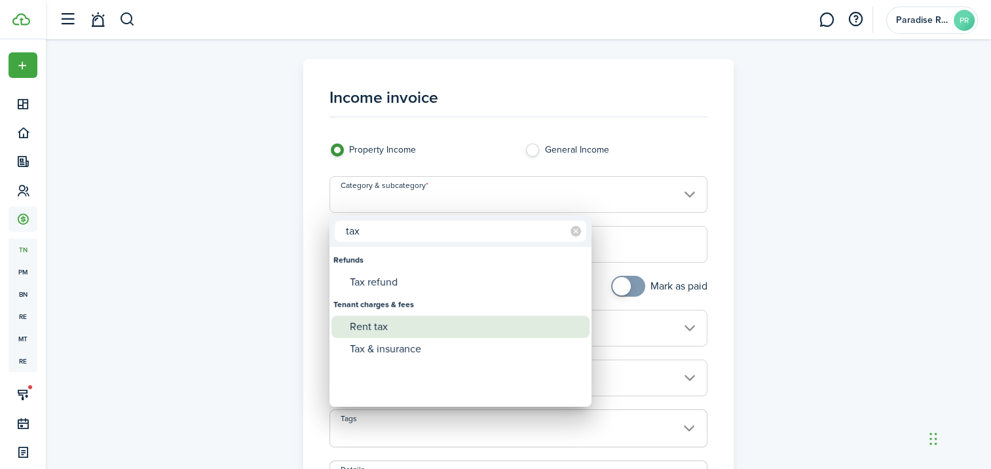
type input "tax"
click at [392, 329] on div "Rent tax" at bounding box center [466, 327] width 232 height 22
type input "Tenant charges & fees / Rent tax"
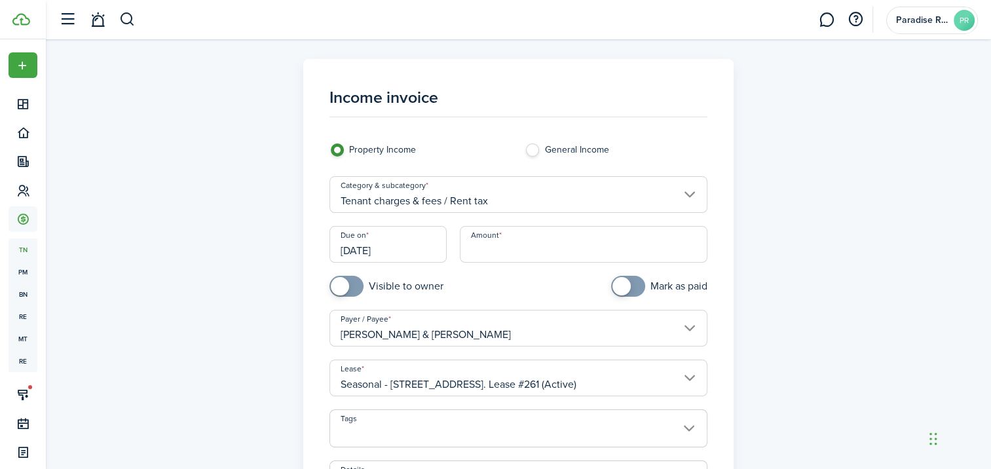
click at [419, 255] on input "[DATE]" at bounding box center [387, 244] width 117 height 37
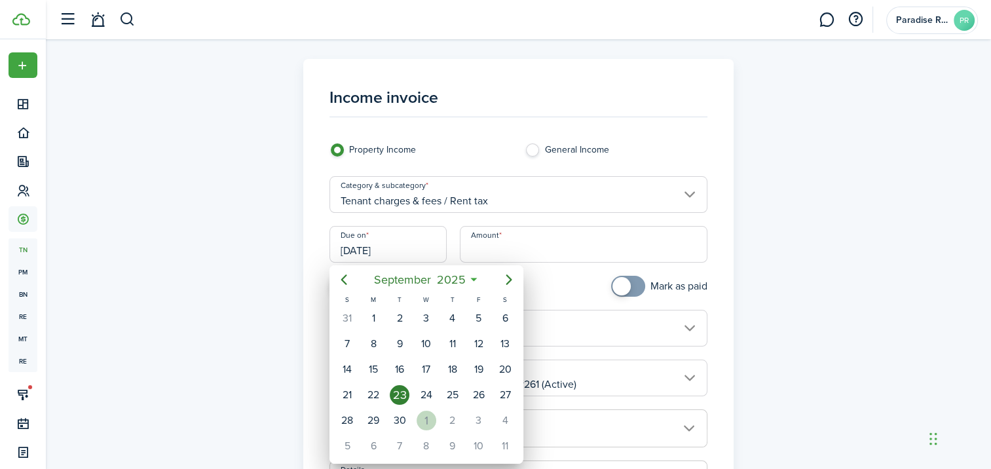
click at [424, 414] on div "1" at bounding box center [426, 420] width 20 height 20
type input "[DATE]"
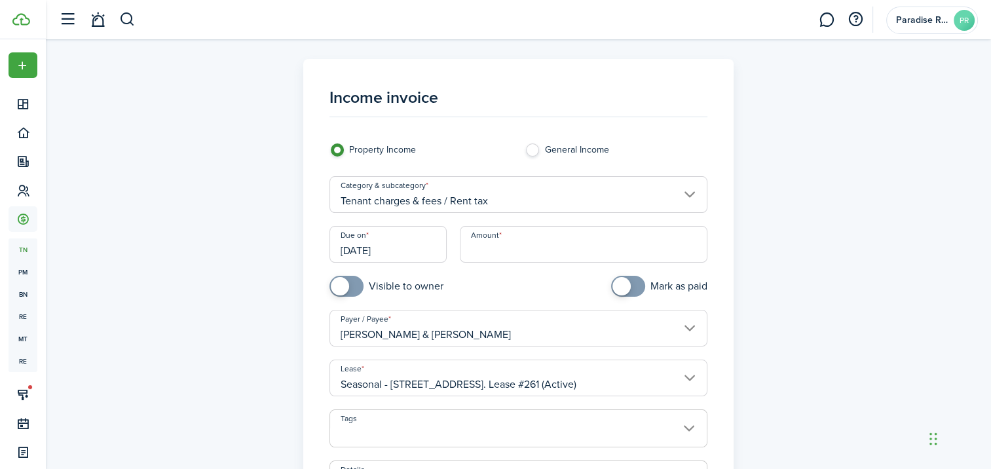
click at [496, 246] on input "Amount" at bounding box center [583, 244] width 247 height 37
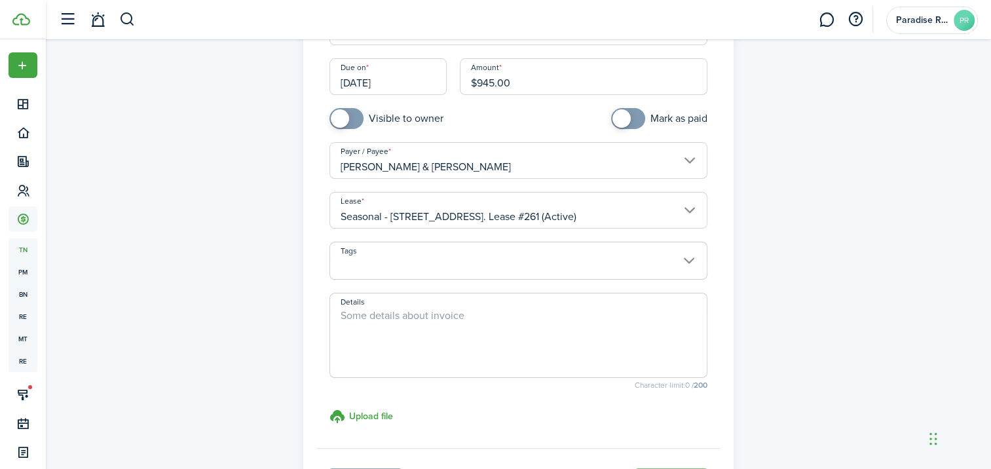
scroll to position [196, 0]
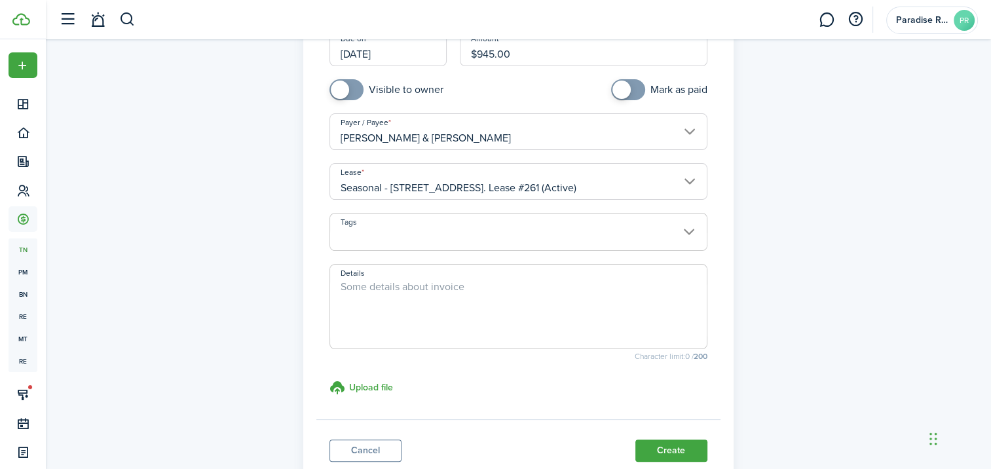
type input "$945.00"
click at [458, 290] on textarea "Details" at bounding box center [518, 310] width 376 height 63
type textarea "Sales & Tourist Tax"
click at [665, 448] on button "Create" at bounding box center [671, 450] width 72 height 22
